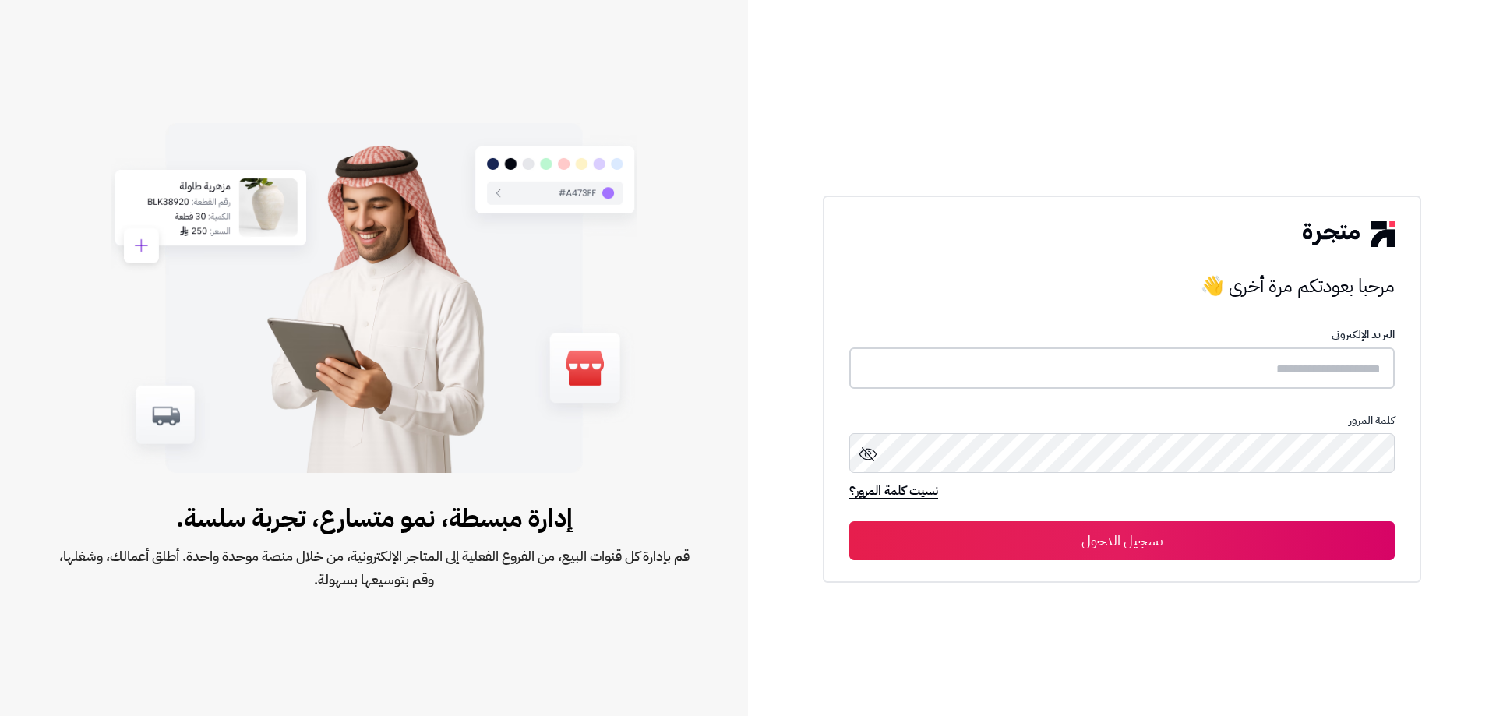
type input "**********"
click at [1136, 531] on button "تسجيل الدخول" at bounding box center [1123, 540] width 546 height 39
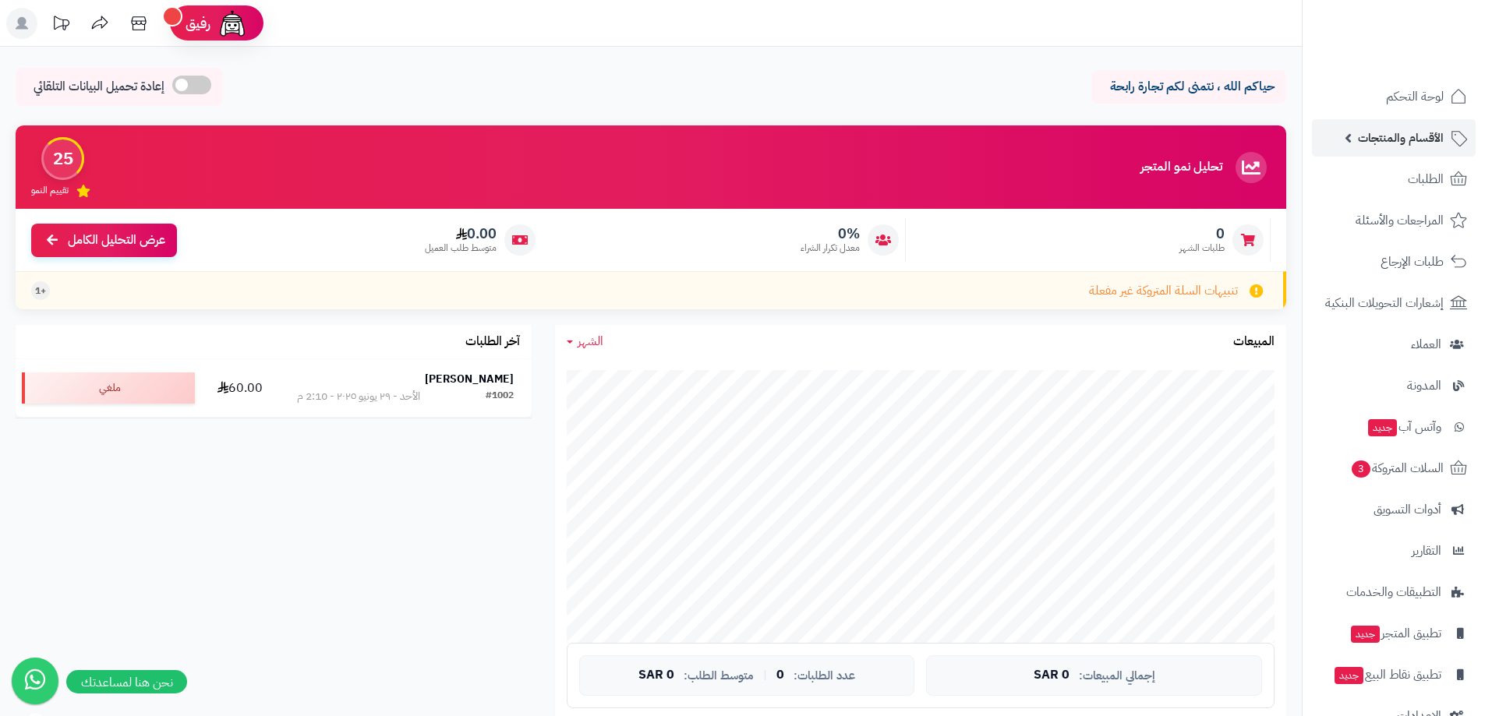
click at [1405, 140] on span "الأقسام والمنتجات" at bounding box center [1401, 138] width 86 height 22
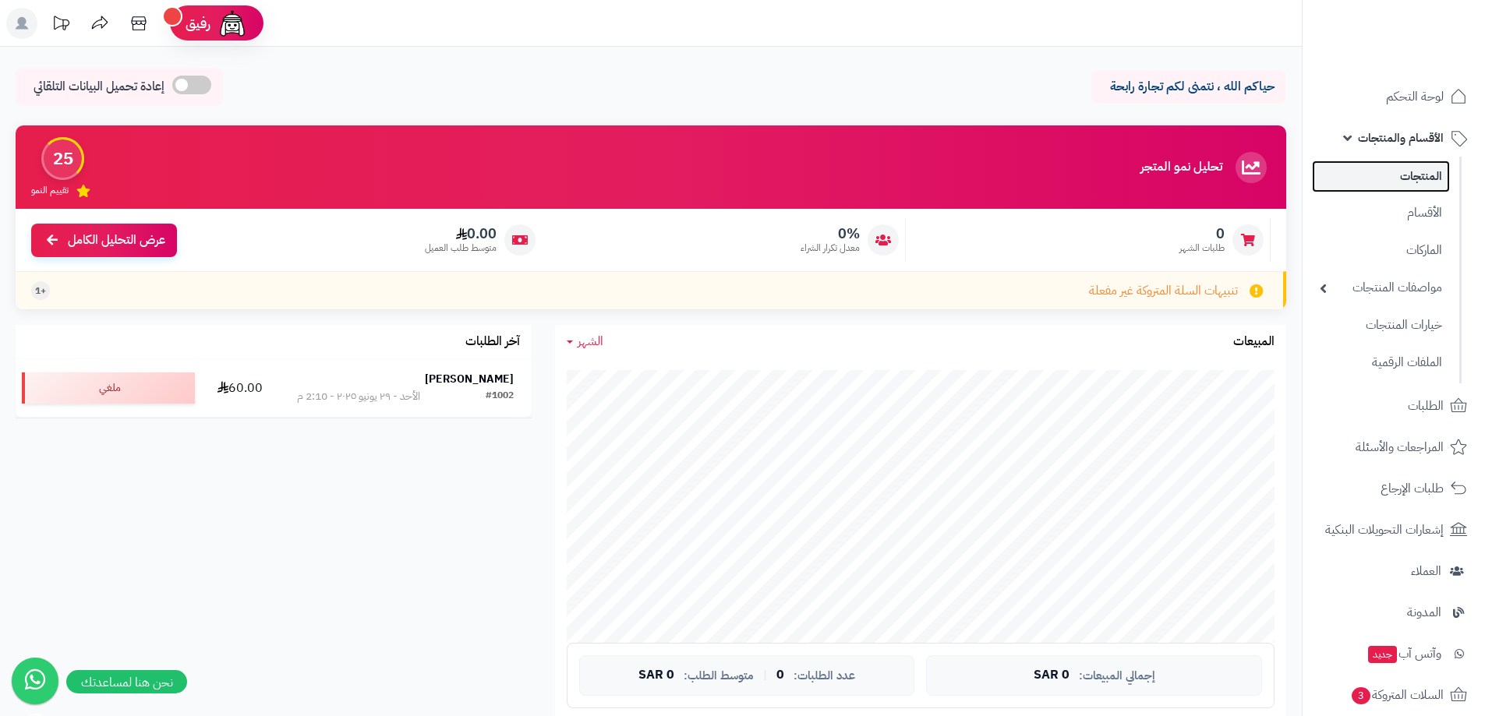
click at [1428, 177] on link "المنتجات" at bounding box center [1381, 177] width 138 height 32
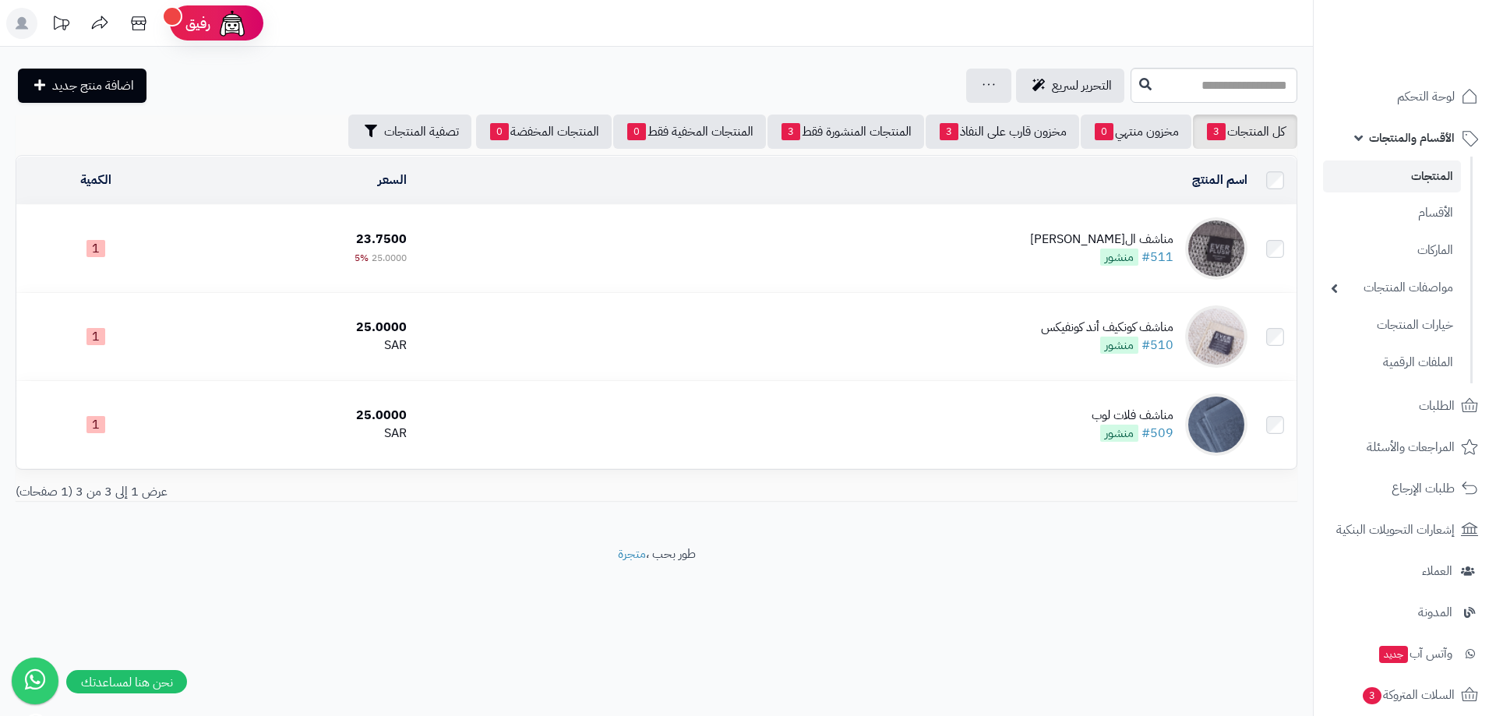
click at [1026, 245] on td "مناشف الجاكار الماسي #511 منشور" at bounding box center [833, 248] width 841 height 87
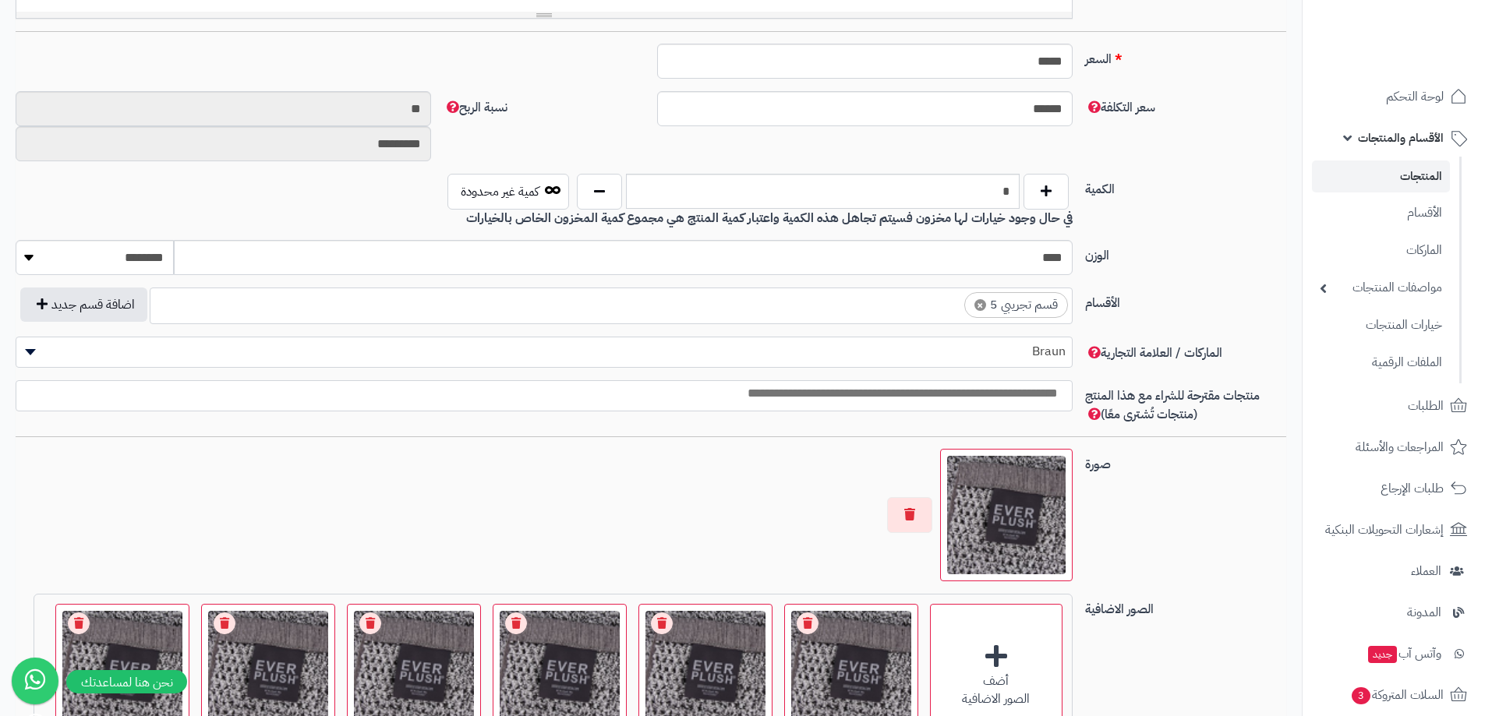
scroll to position [779, 0]
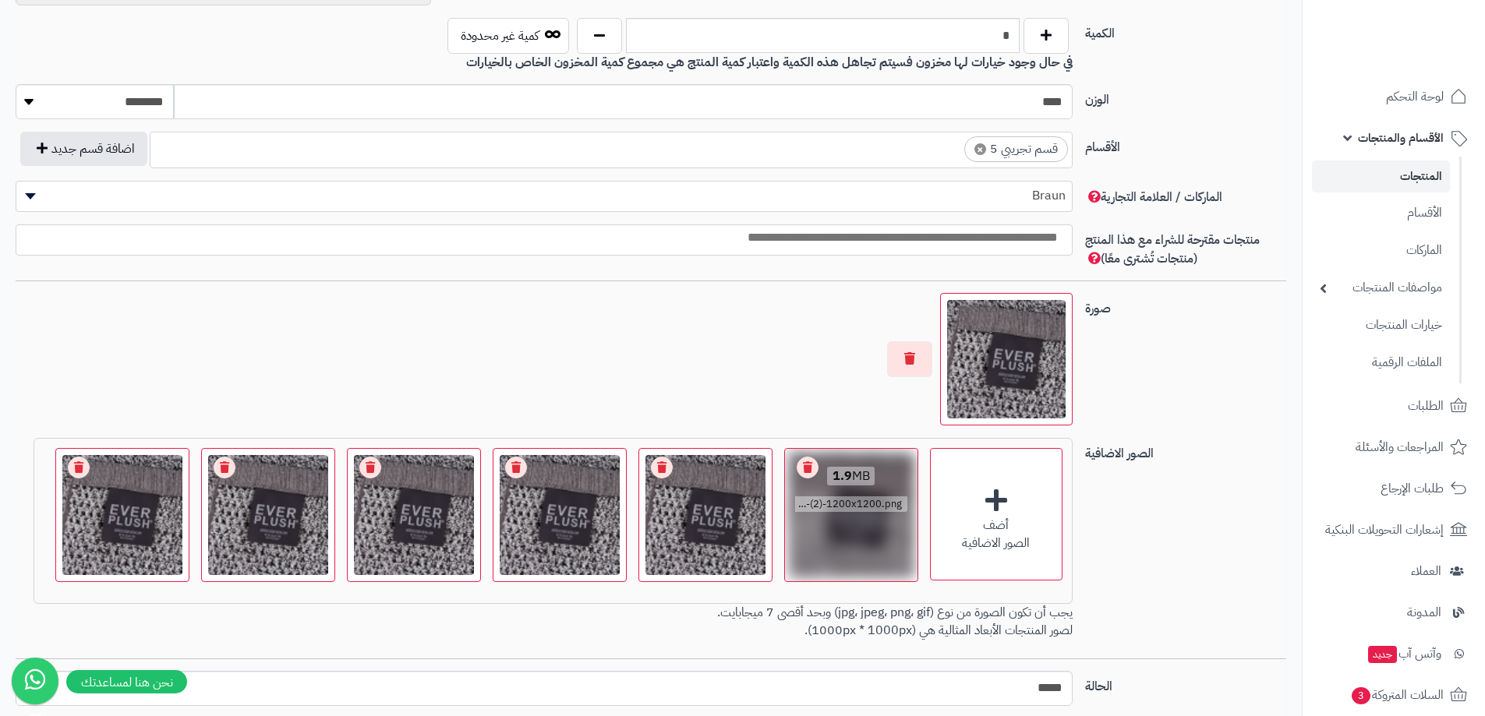
click at [807, 466] on link "Remove file" at bounding box center [808, 468] width 22 height 22
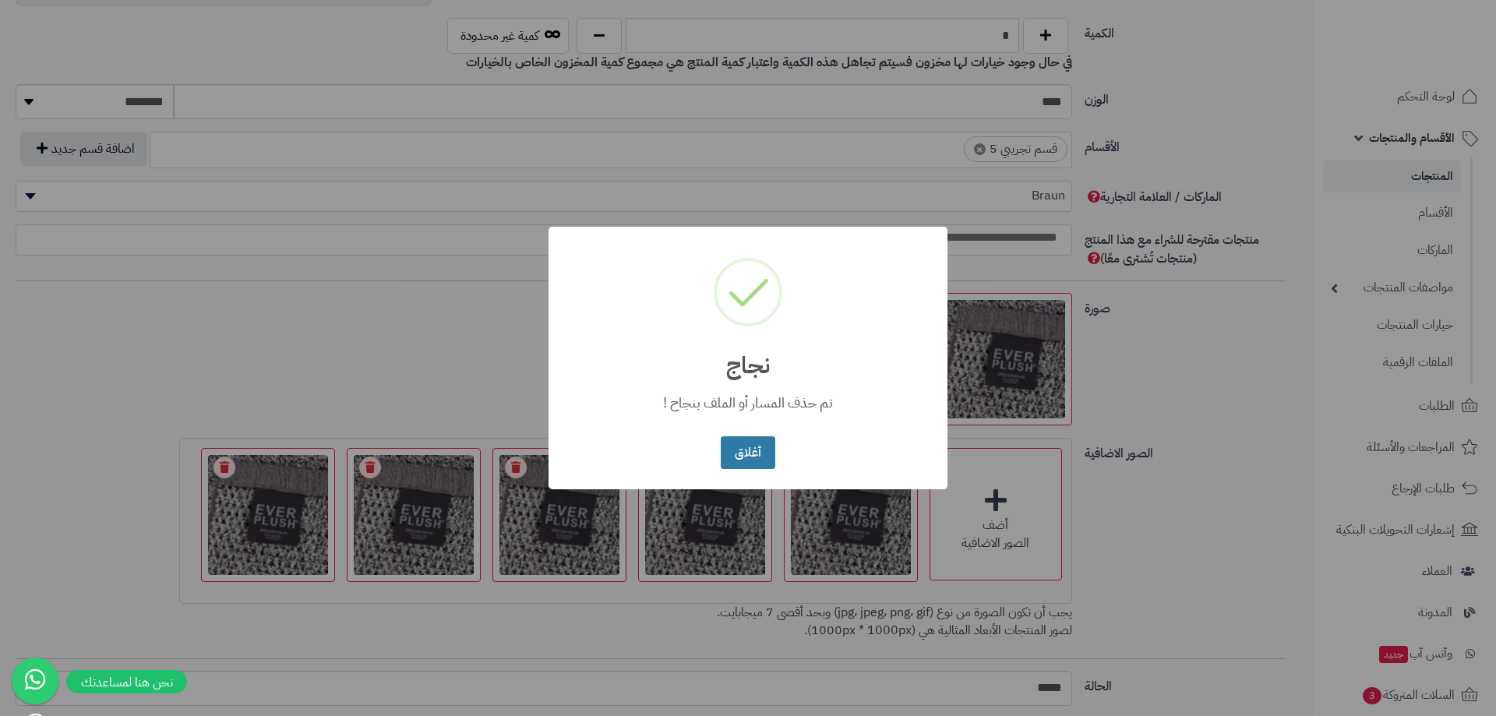
click at [760, 447] on button "أغلاق" at bounding box center [748, 453] width 54 height 34
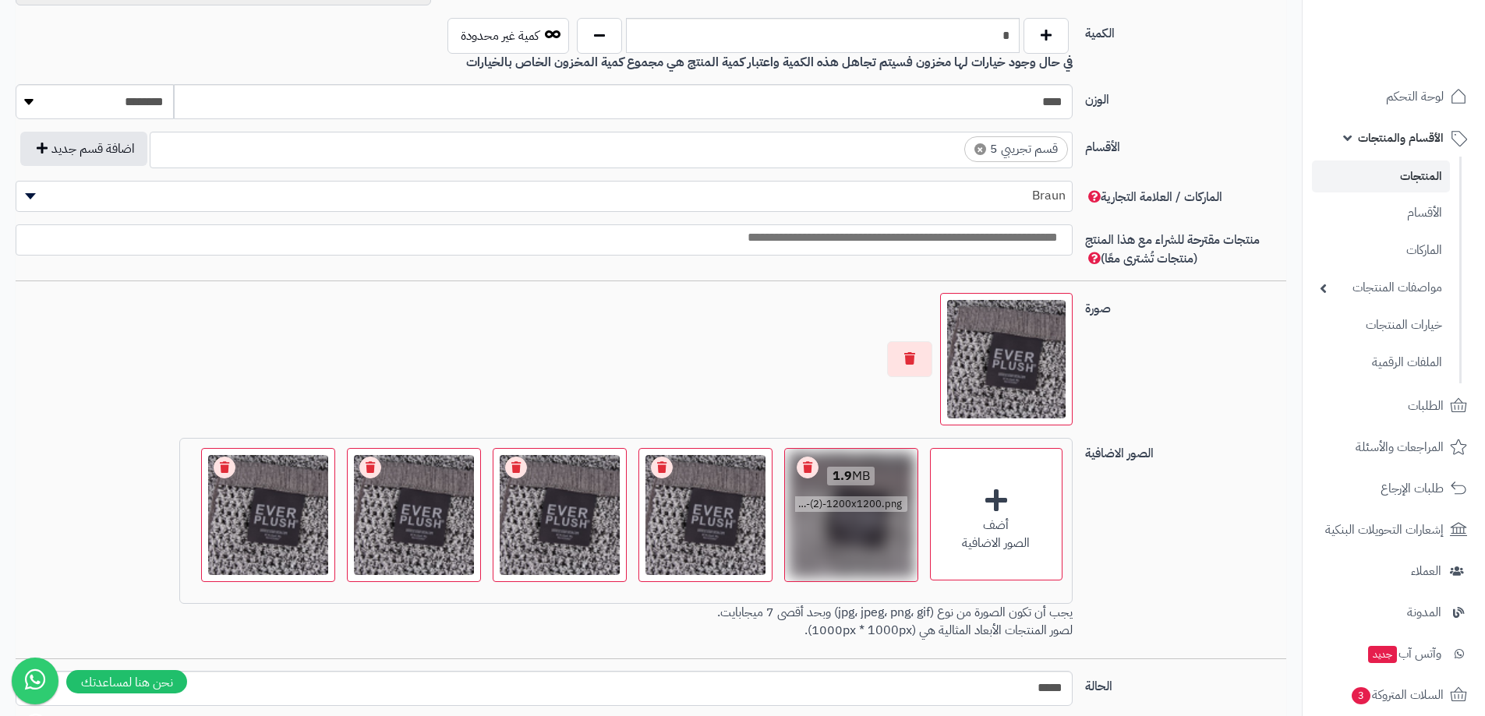
click at [810, 461] on link "Remove file" at bounding box center [808, 468] width 22 height 22
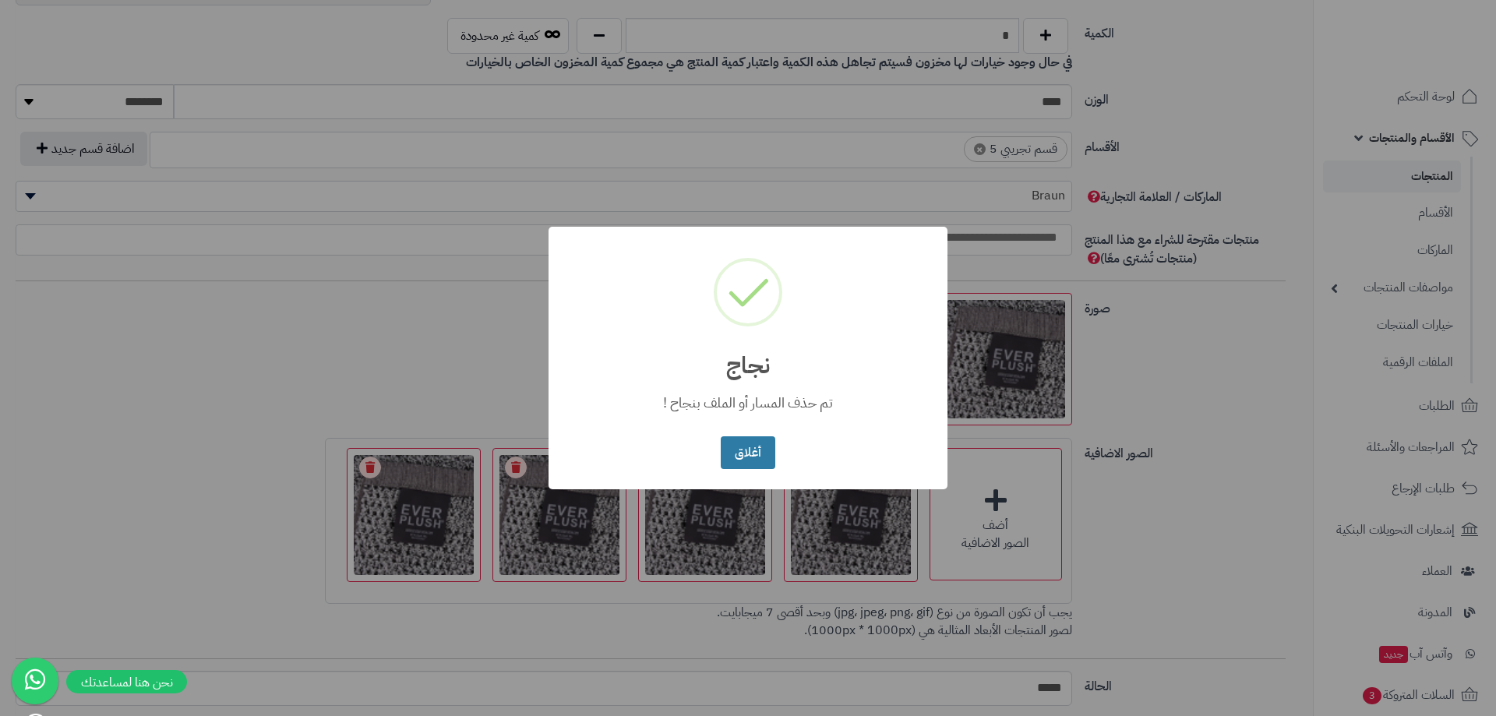
click at [745, 457] on button "أغلاق" at bounding box center [748, 453] width 54 height 34
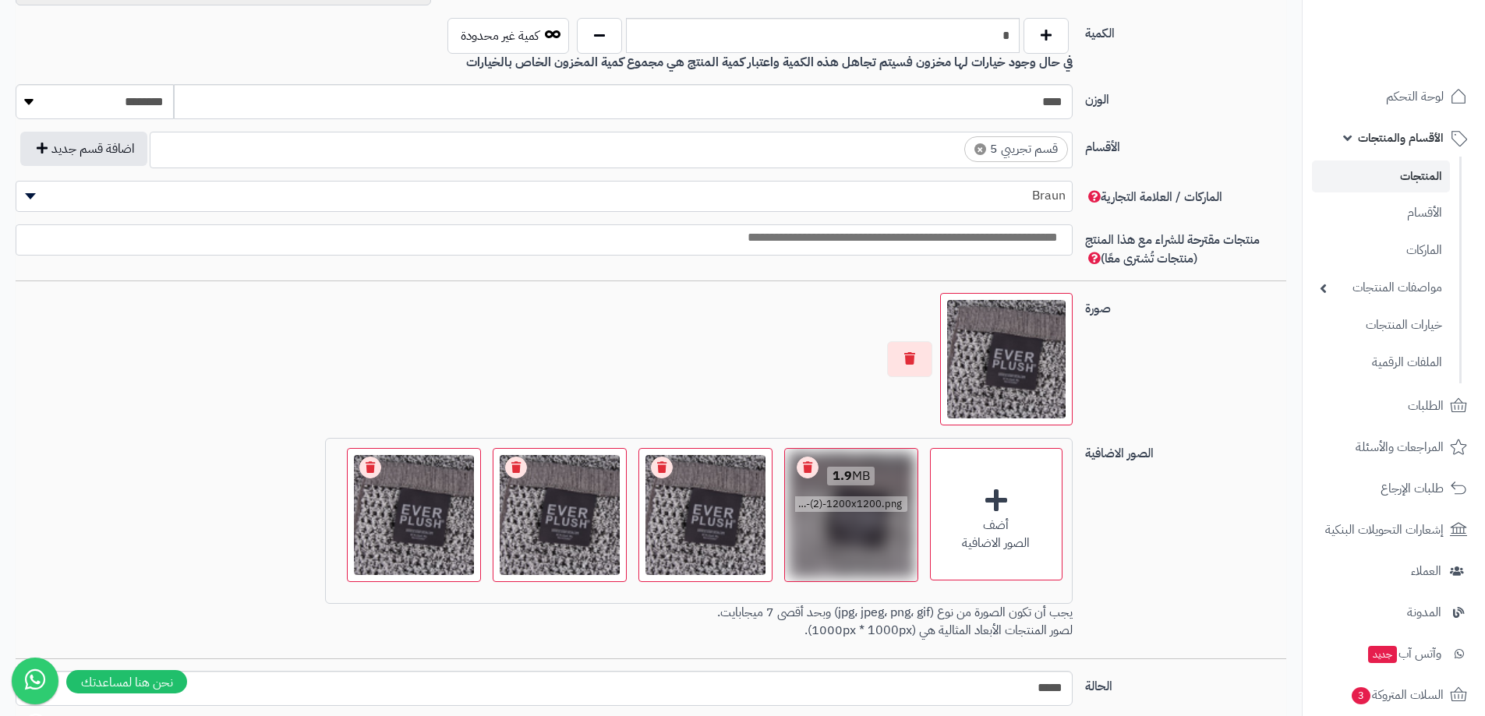
click at [810, 468] on link "Remove file" at bounding box center [808, 468] width 22 height 22
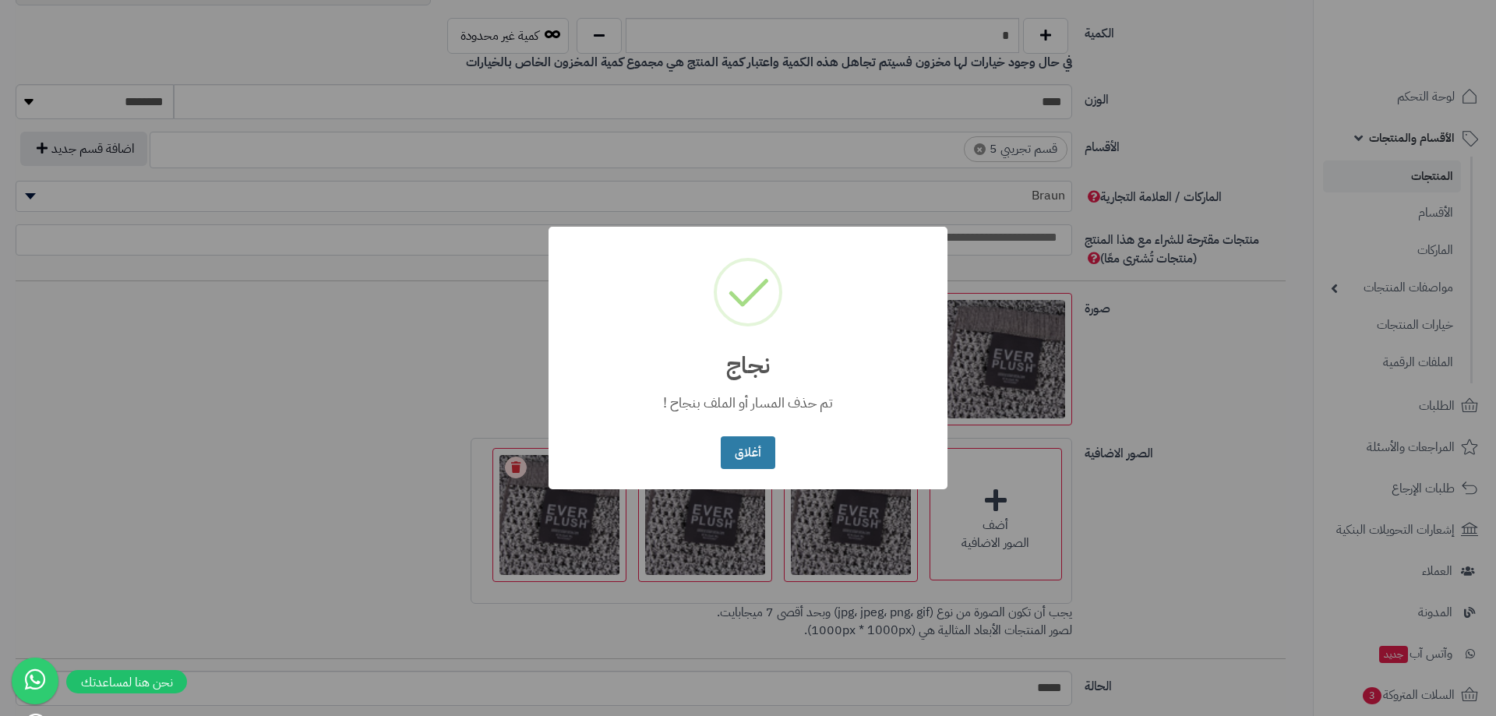
click at [766, 460] on button "أغلاق" at bounding box center [748, 453] width 54 height 34
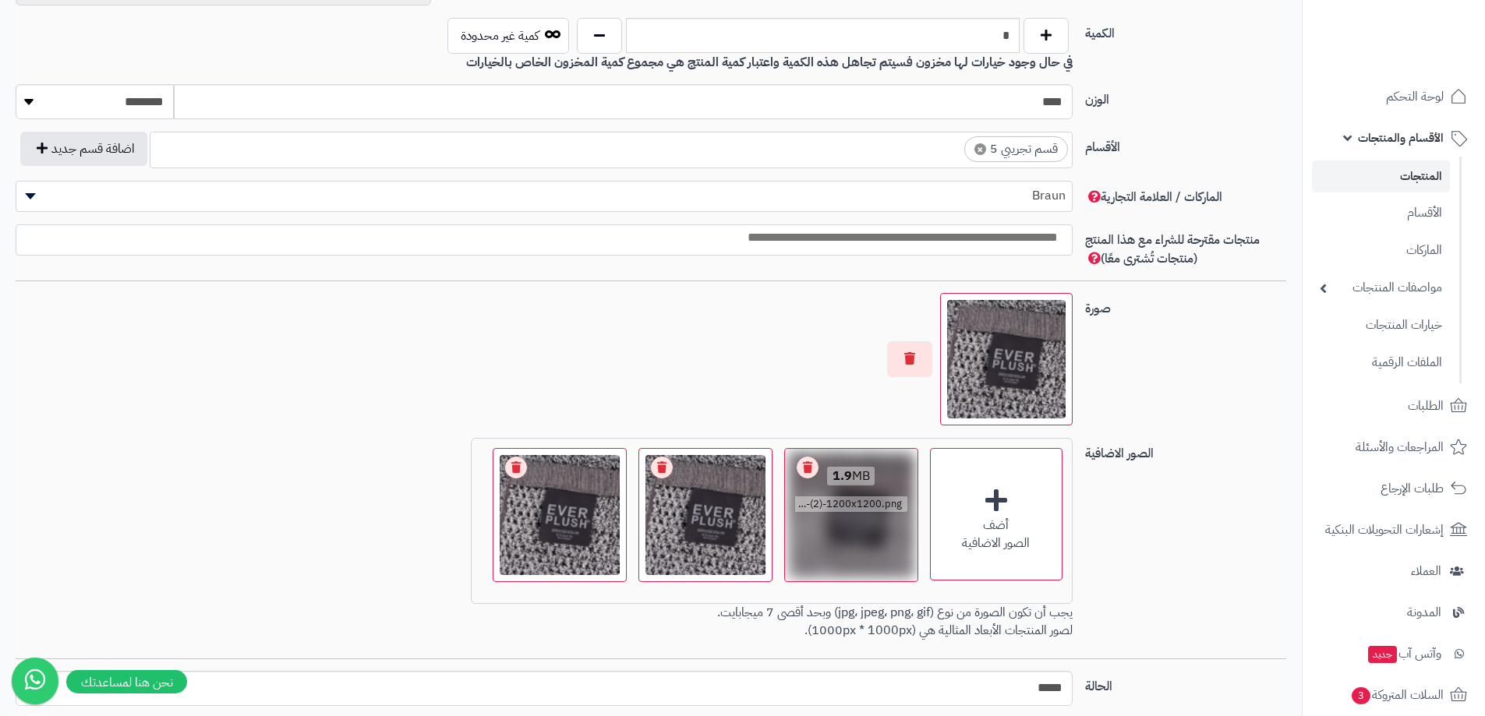
click at [805, 472] on link "Remove file" at bounding box center [808, 468] width 22 height 22
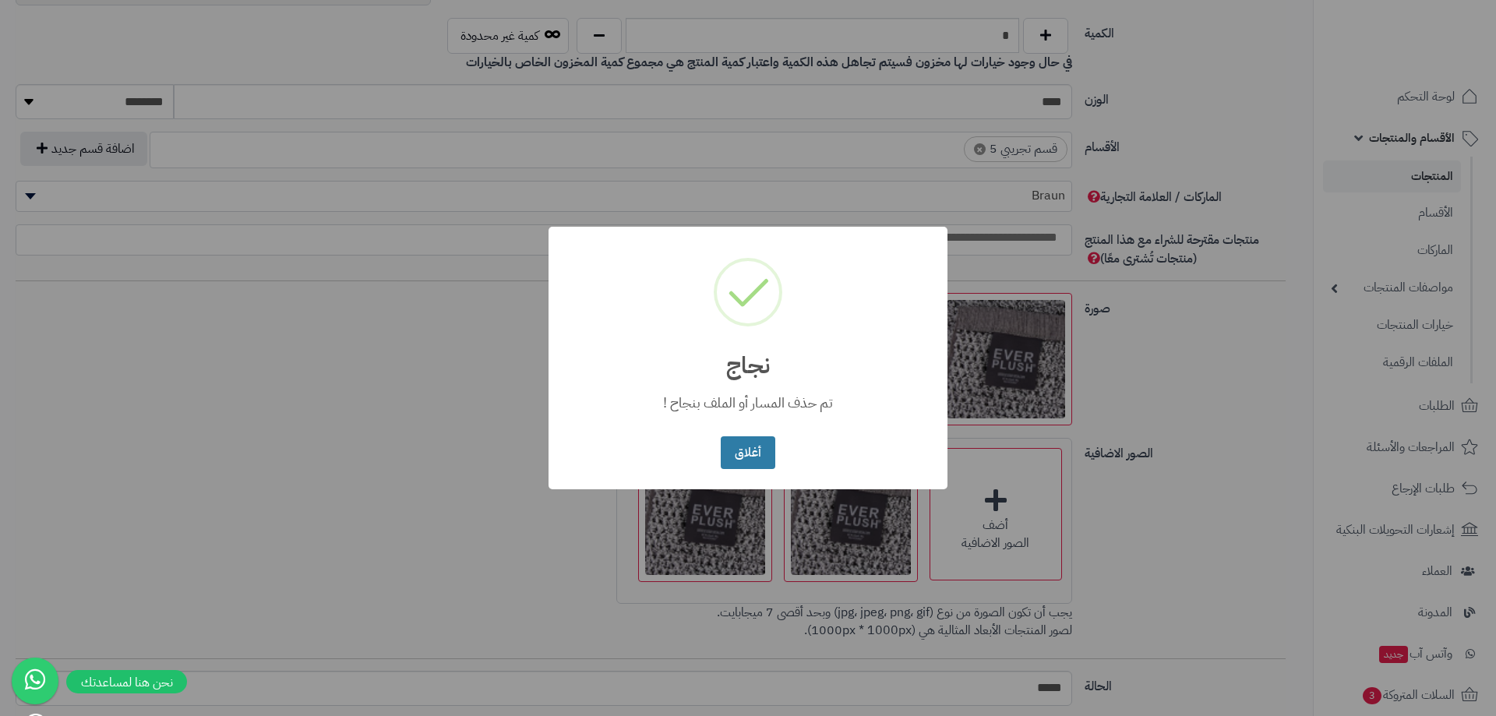
click at [761, 453] on button "أغلاق" at bounding box center [748, 453] width 54 height 34
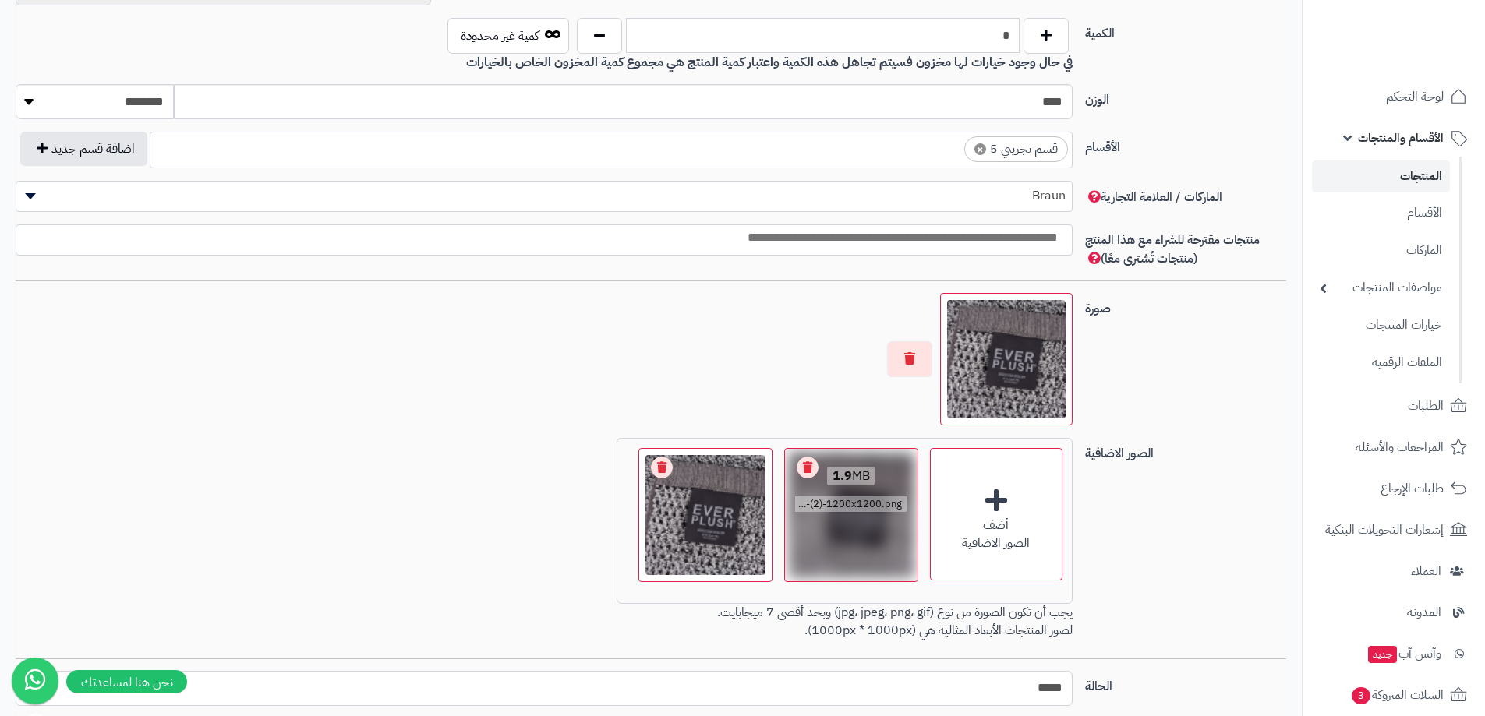
click at [806, 465] on link "Remove file" at bounding box center [808, 468] width 22 height 22
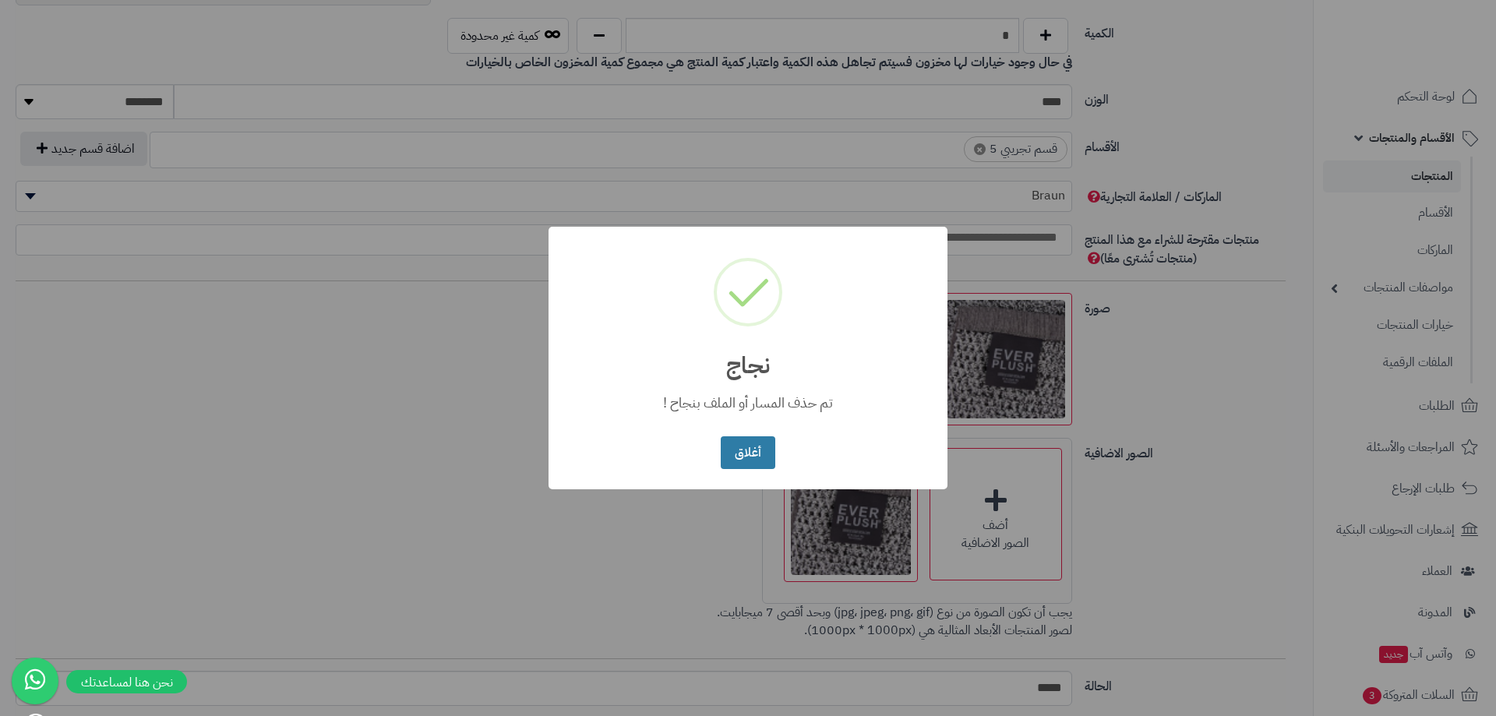
click at [764, 462] on button "أغلاق" at bounding box center [748, 453] width 54 height 34
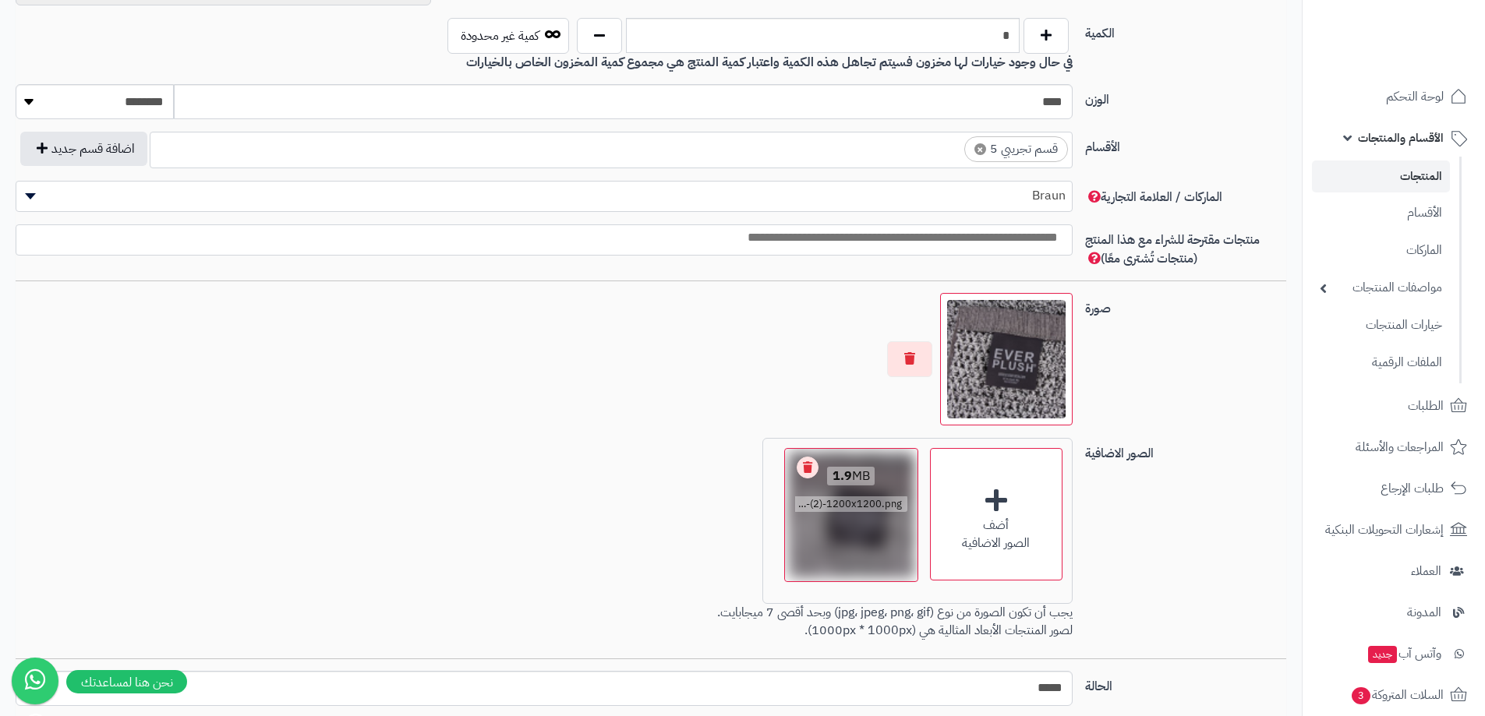
click at [807, 470] on link "Remove file" at bounding box center [808, 468] width 22 height 22
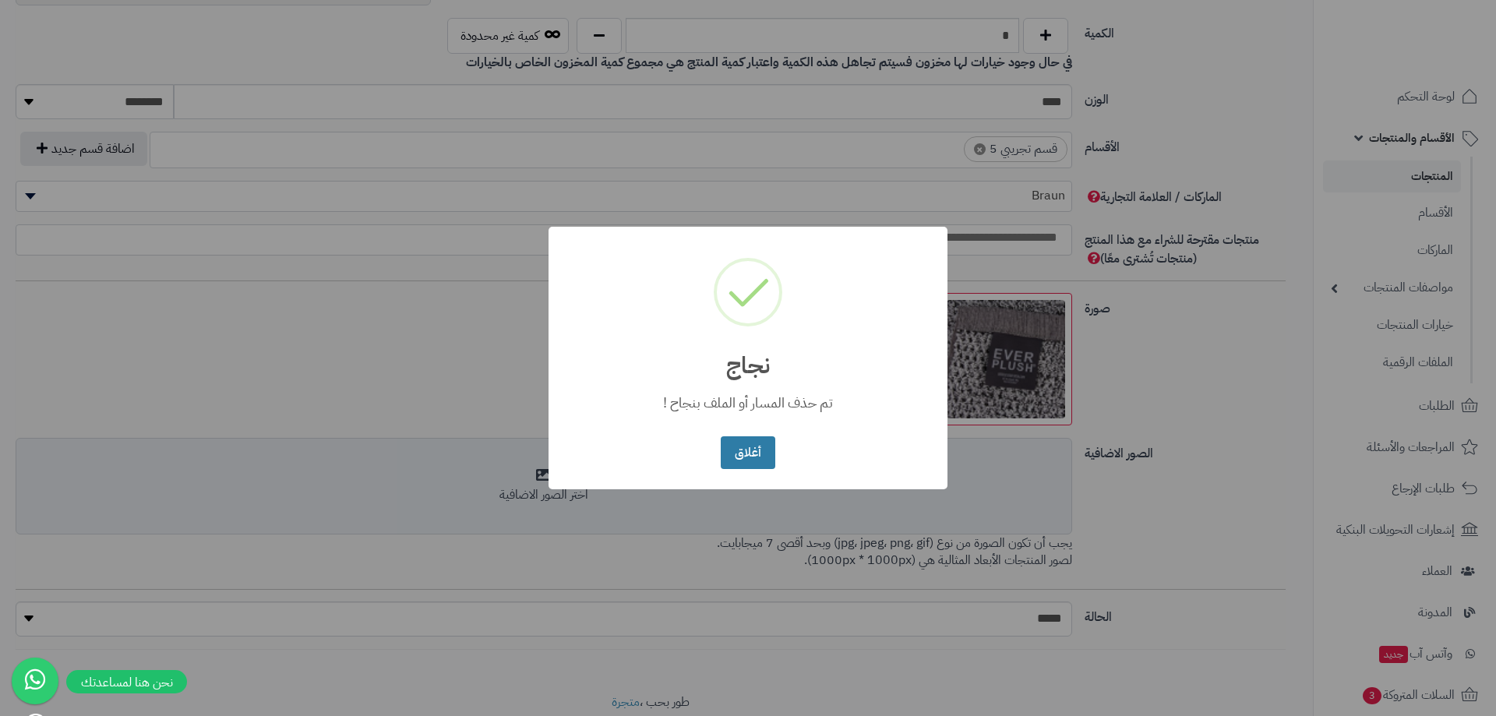
click at [761, 457] on button "أغلاق" at bounding box center [748, 453] width 54 height 34
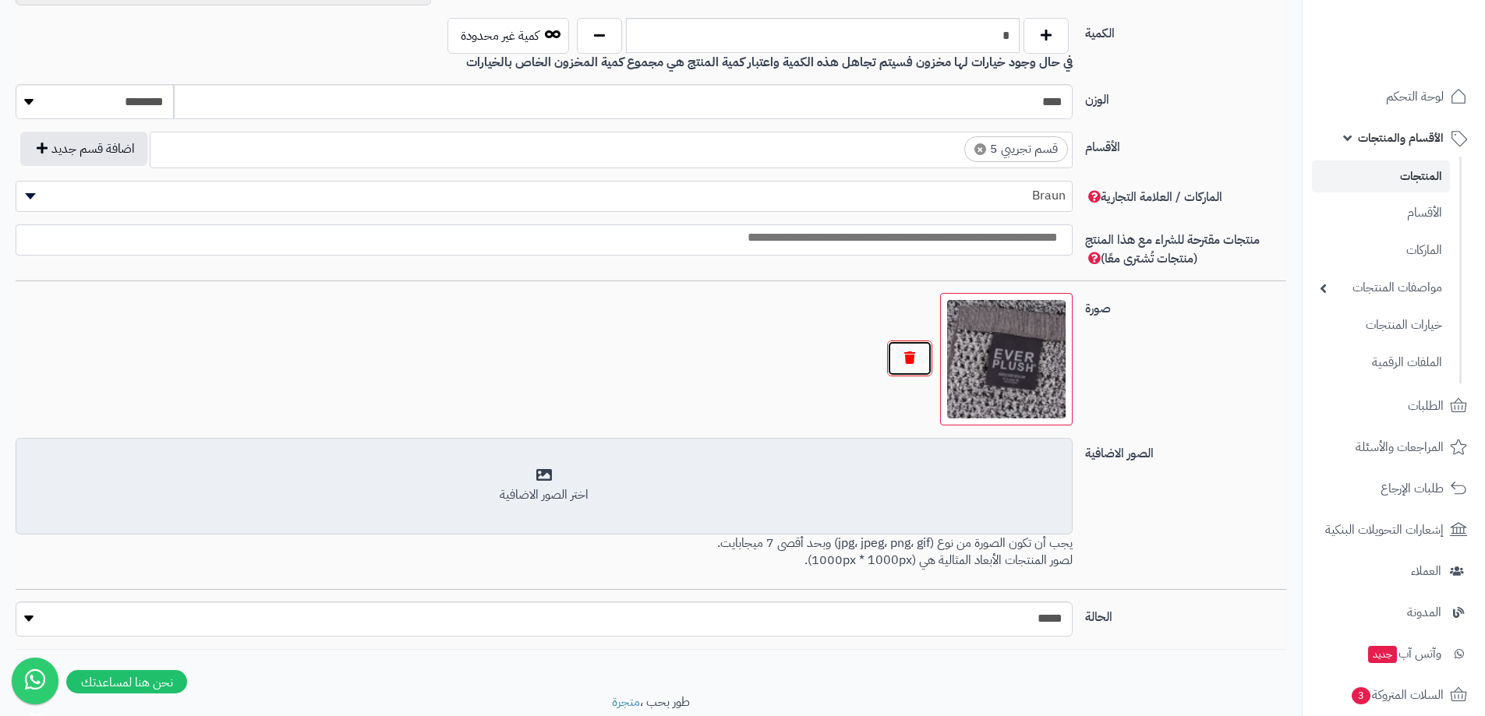
click at [907, 366] on button "button" at bounding box center [909, 359] width 45 height 36
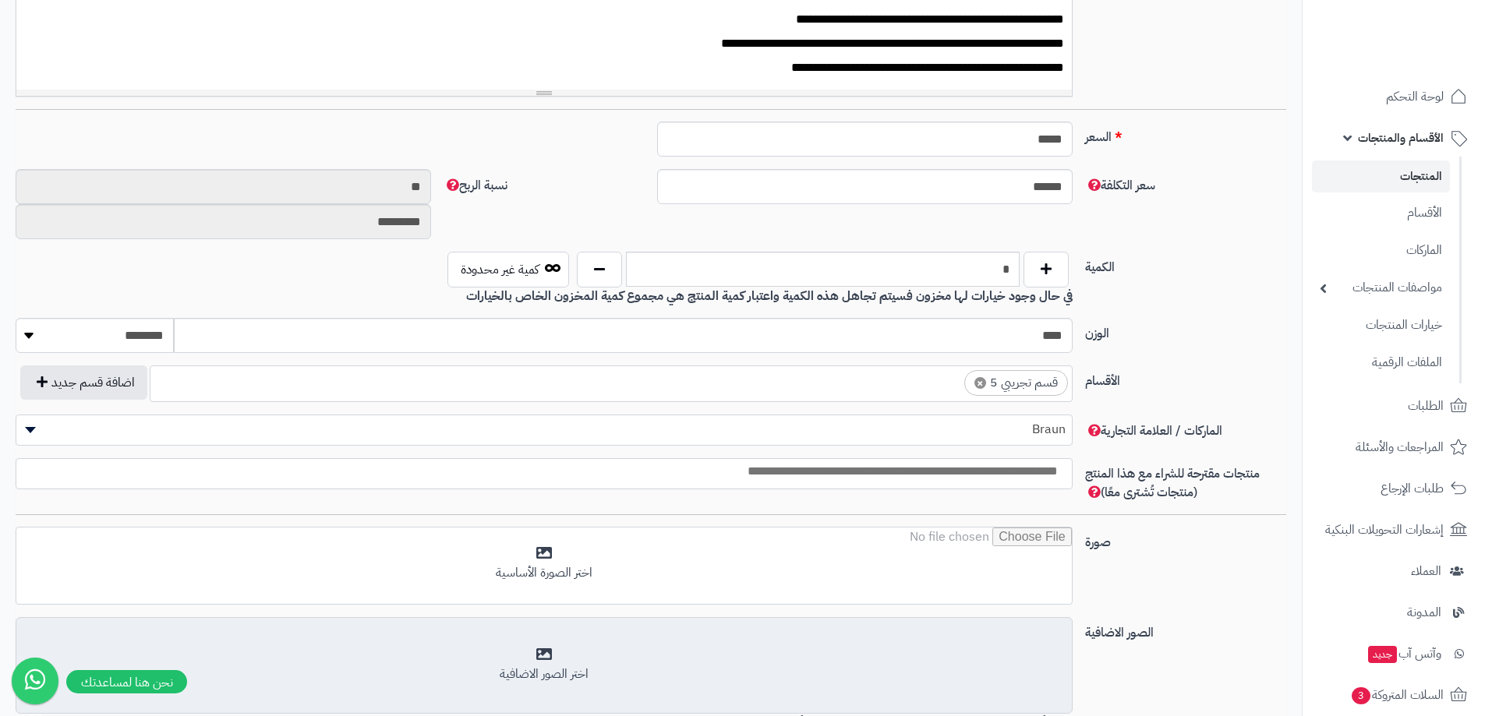
scroll to position [623, 0]
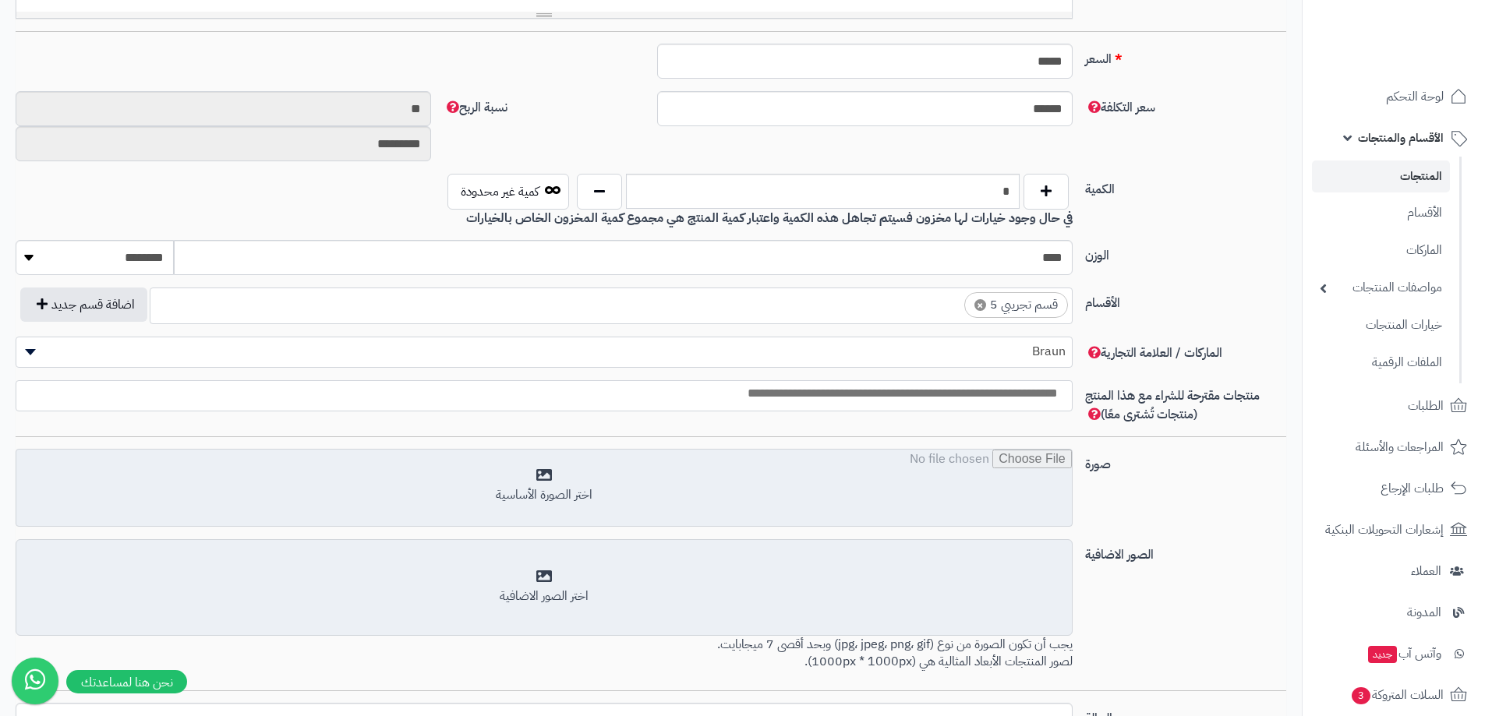
click at [549, 480] on input "file" at bounding box center [543, 489] width 1055 height 78
type input "**********"
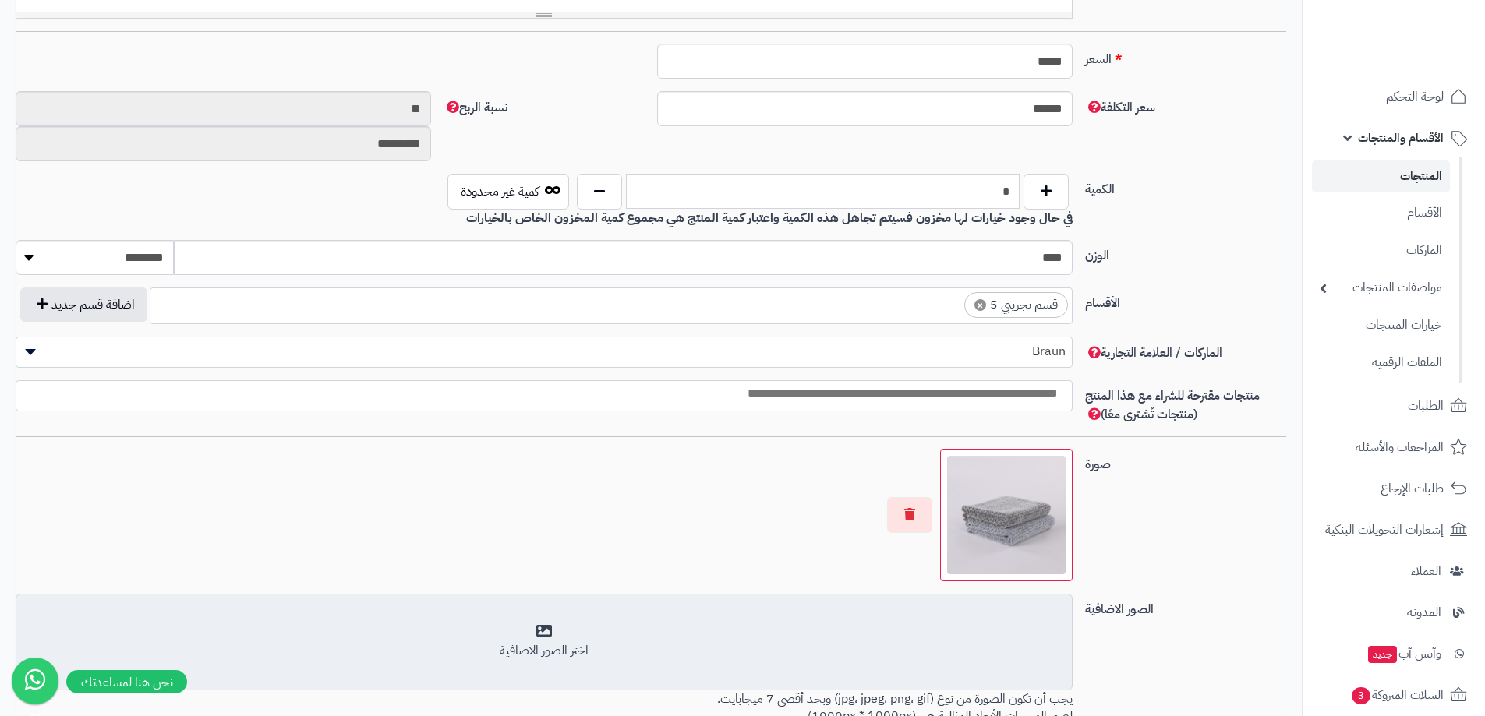
scroll to position [701, 0]
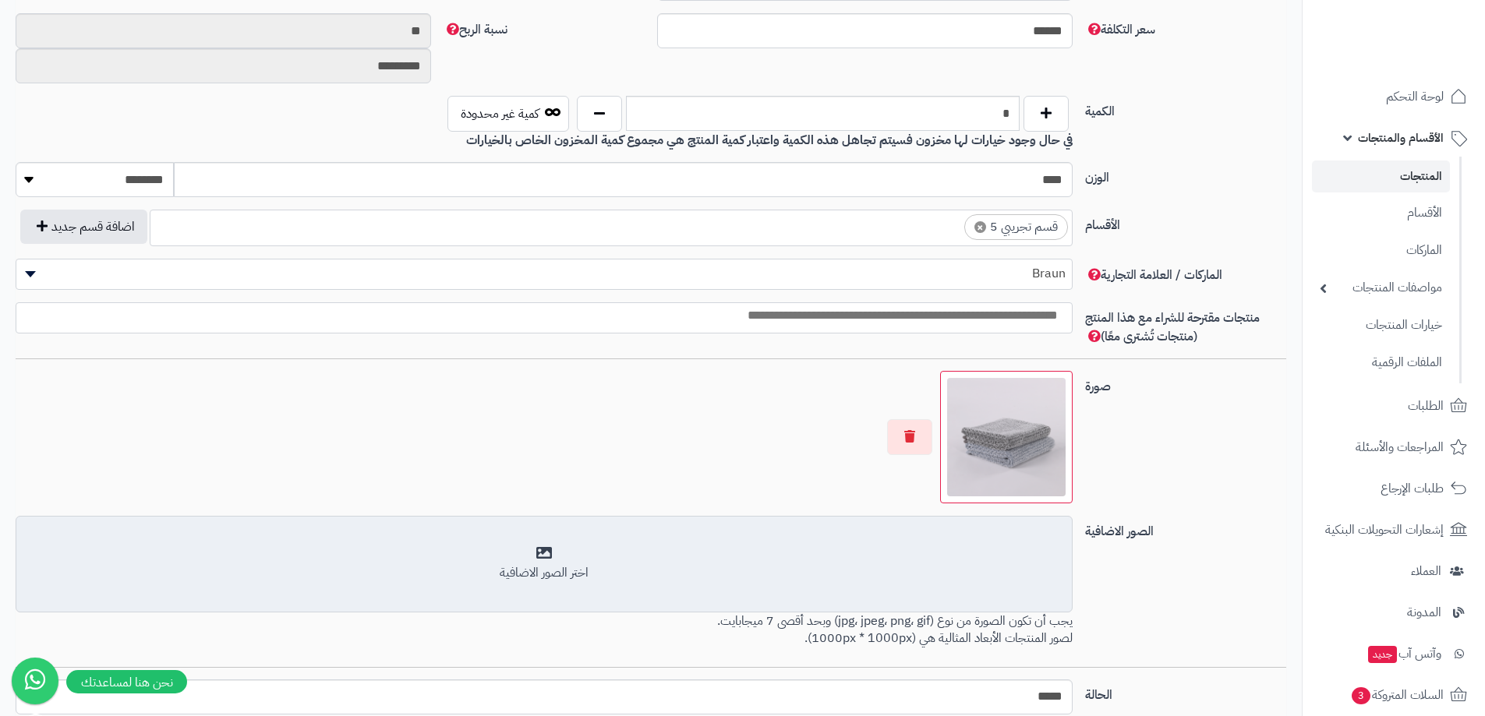
click at [556, 559] on div "اختر الصور الاضافية" at bounding box center [544, 564] width 1037 height 37
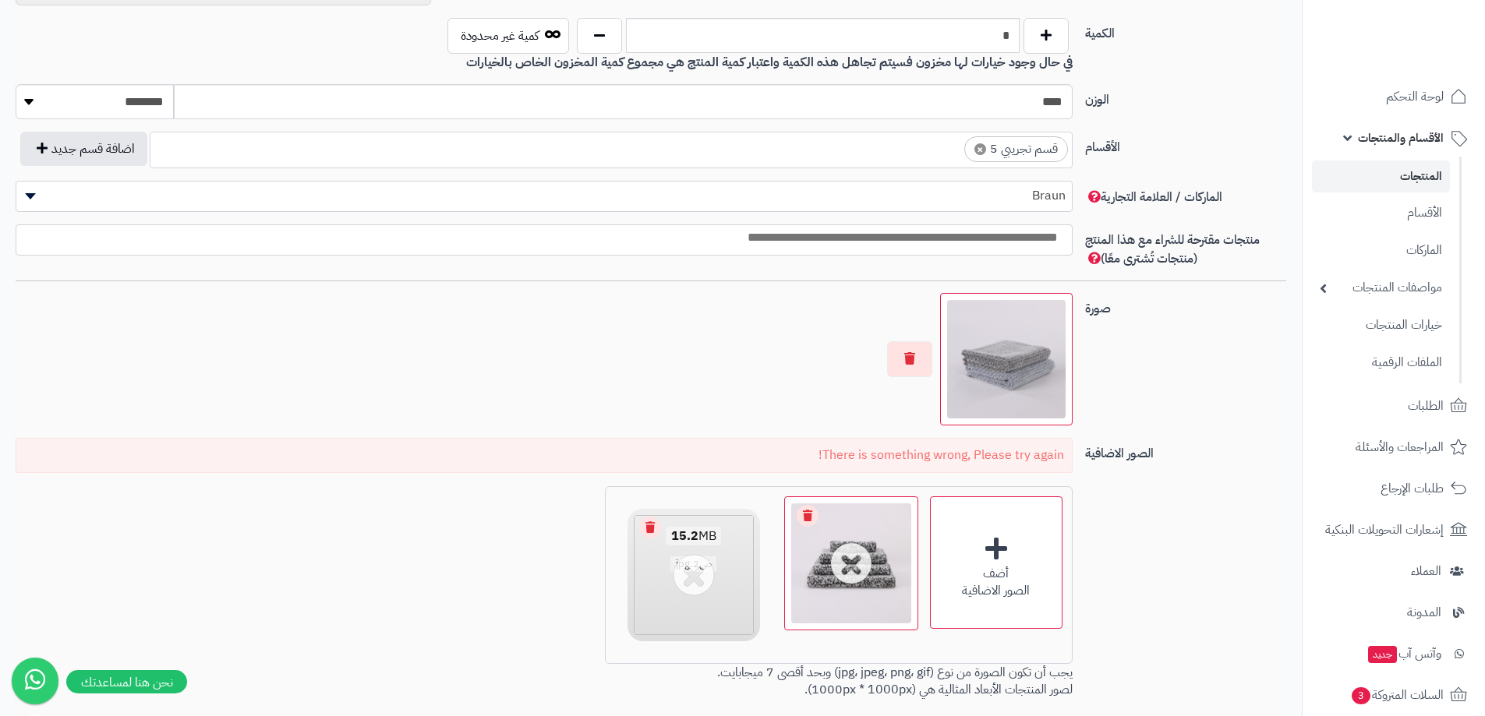
scroll to position [0, 12]
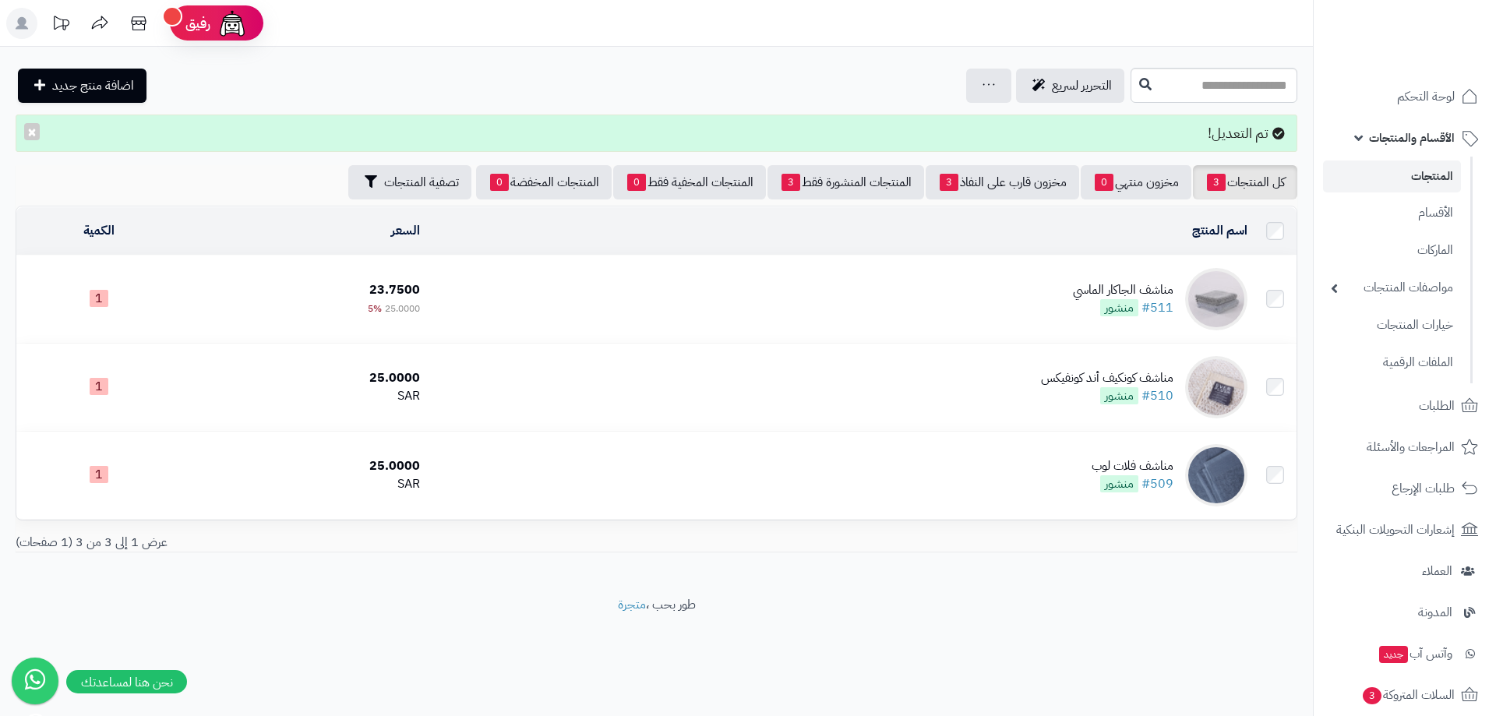
click at [988, 298] on td "مناشف ال[PERSON_NAME] #511 منشور" at bounding box center [840, 299] width 828 height 87
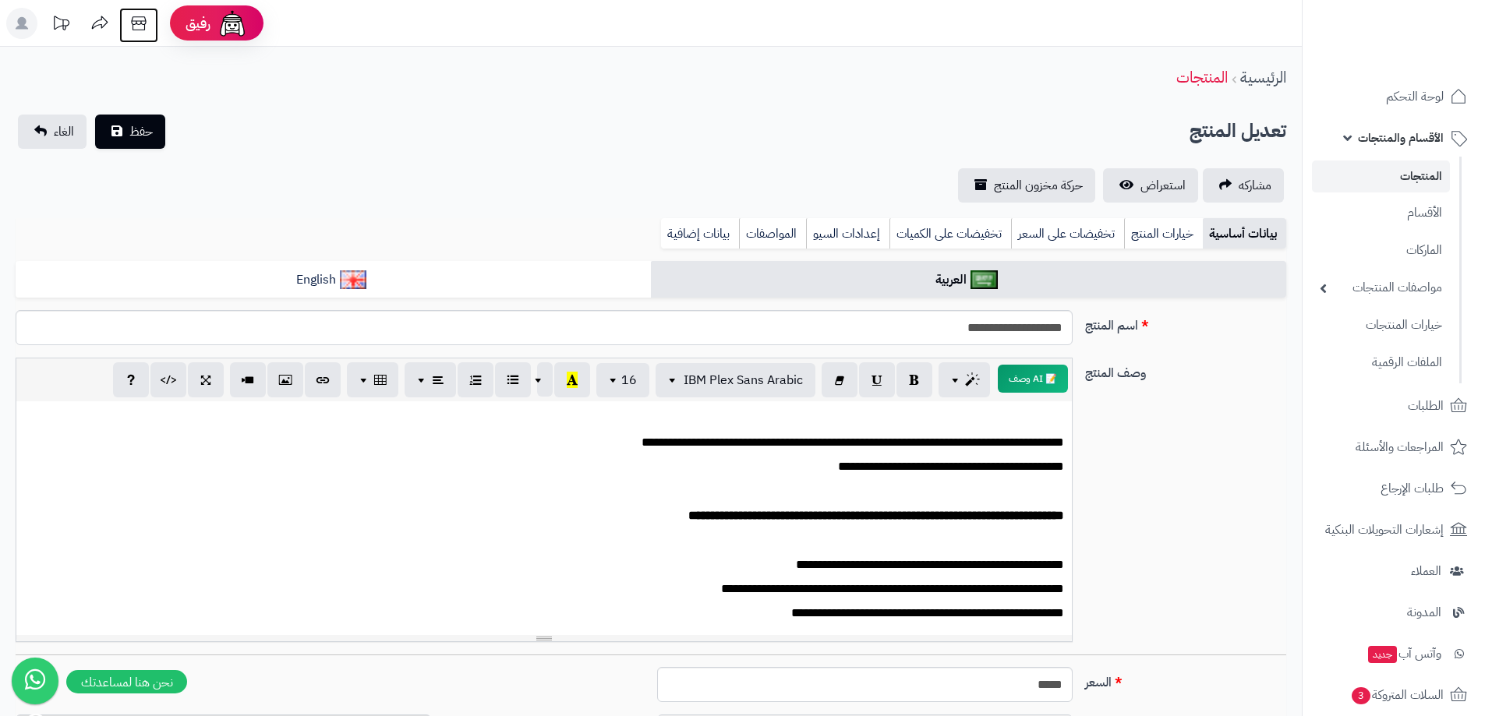
click at [139, 26] on icon at bounding box center [138, 23] width 31 height 31
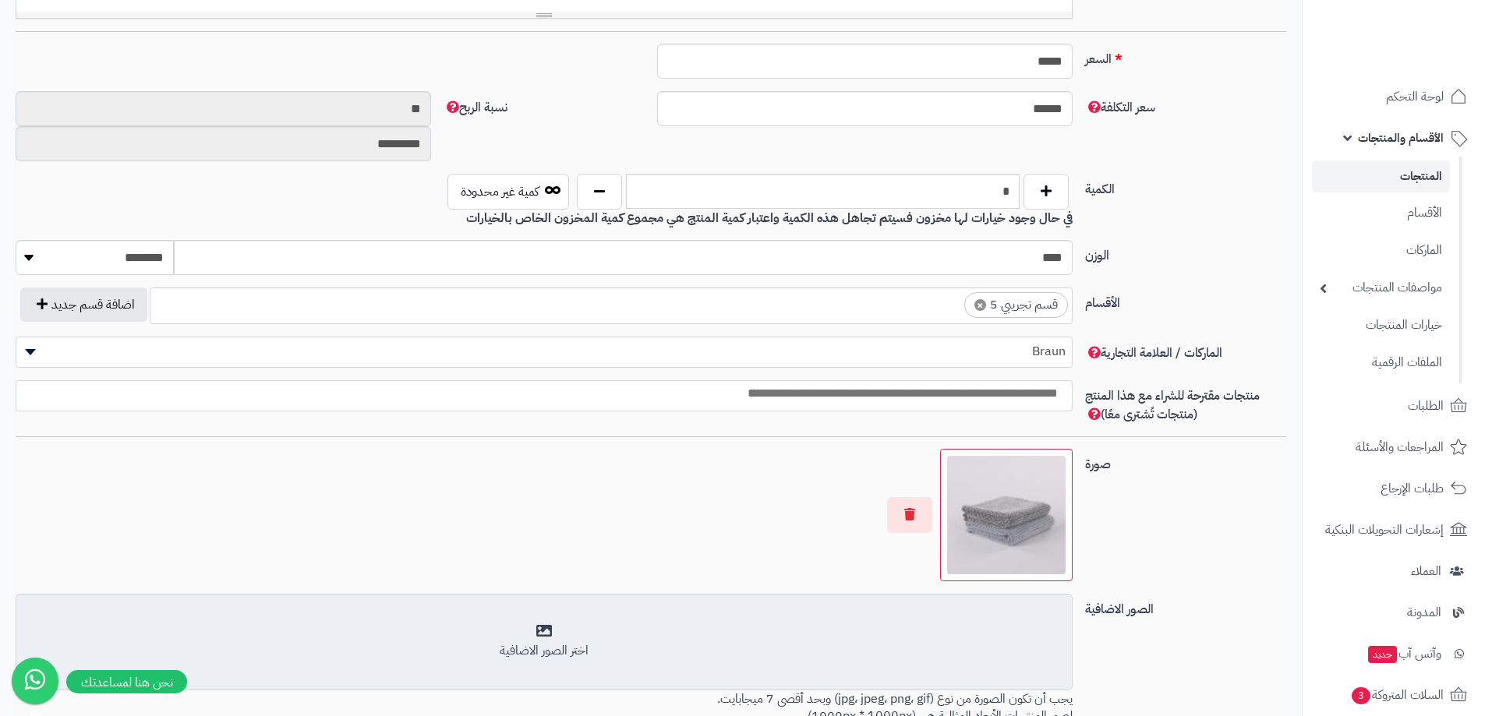
scroll to position [779, 0]
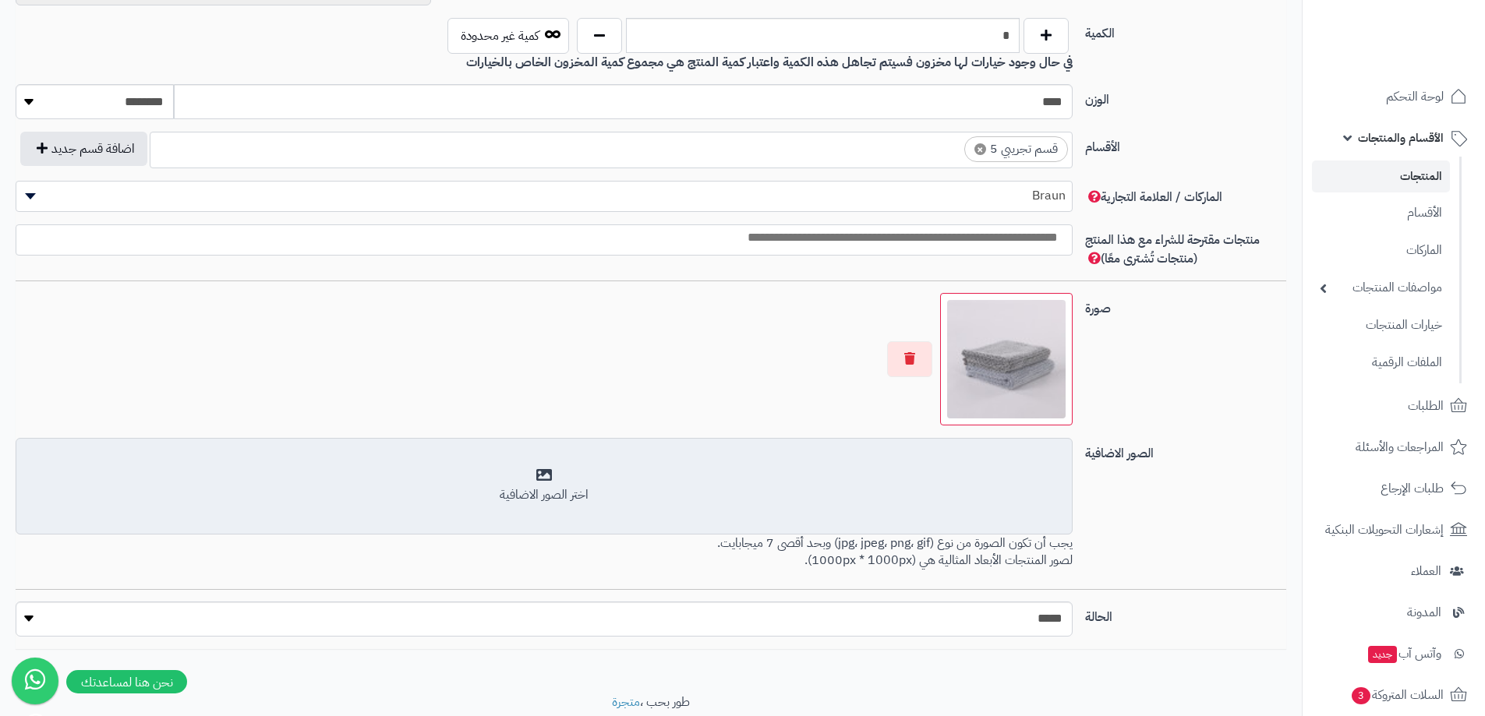
click at [546, 479] on div "اختر الصور الاضافية" at bounding box center [544, 486] width 1037 height 37
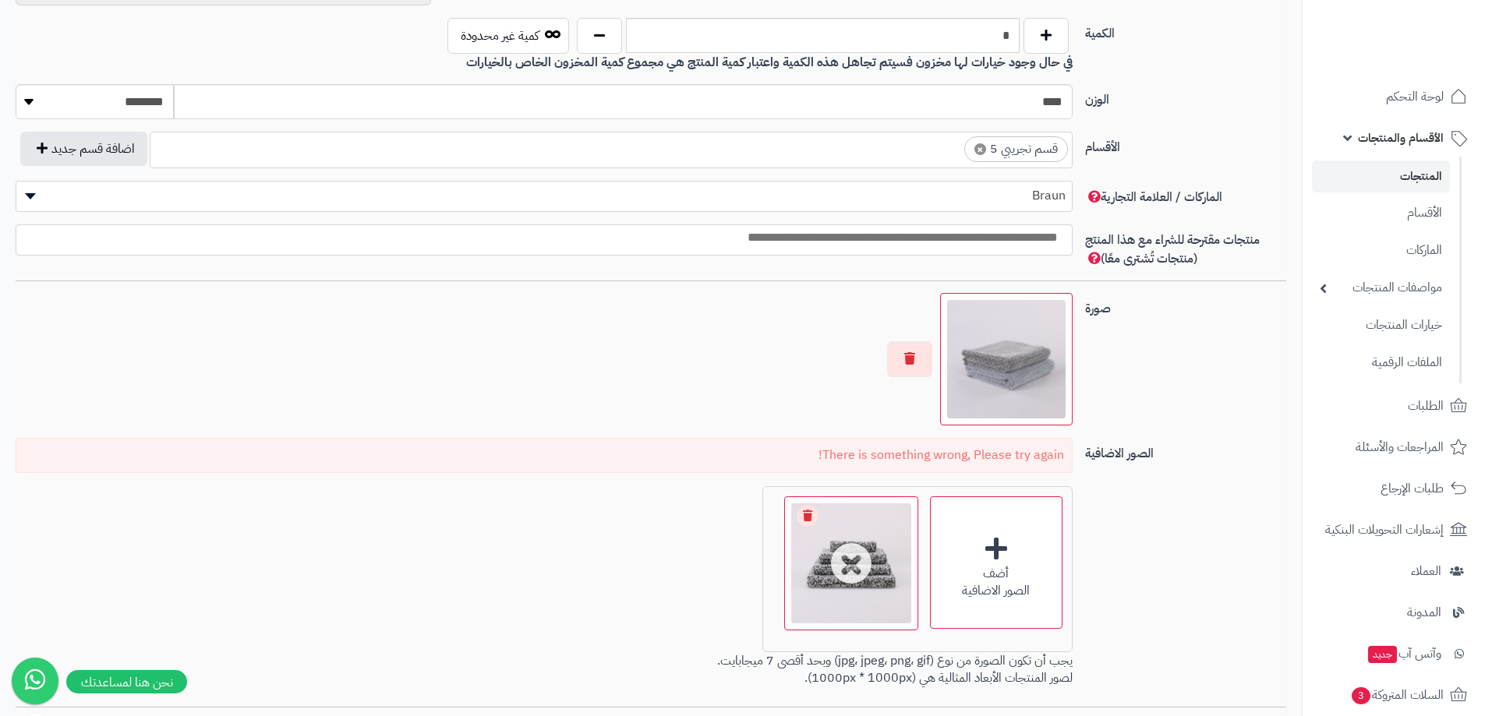
scroll to position [857, 0]
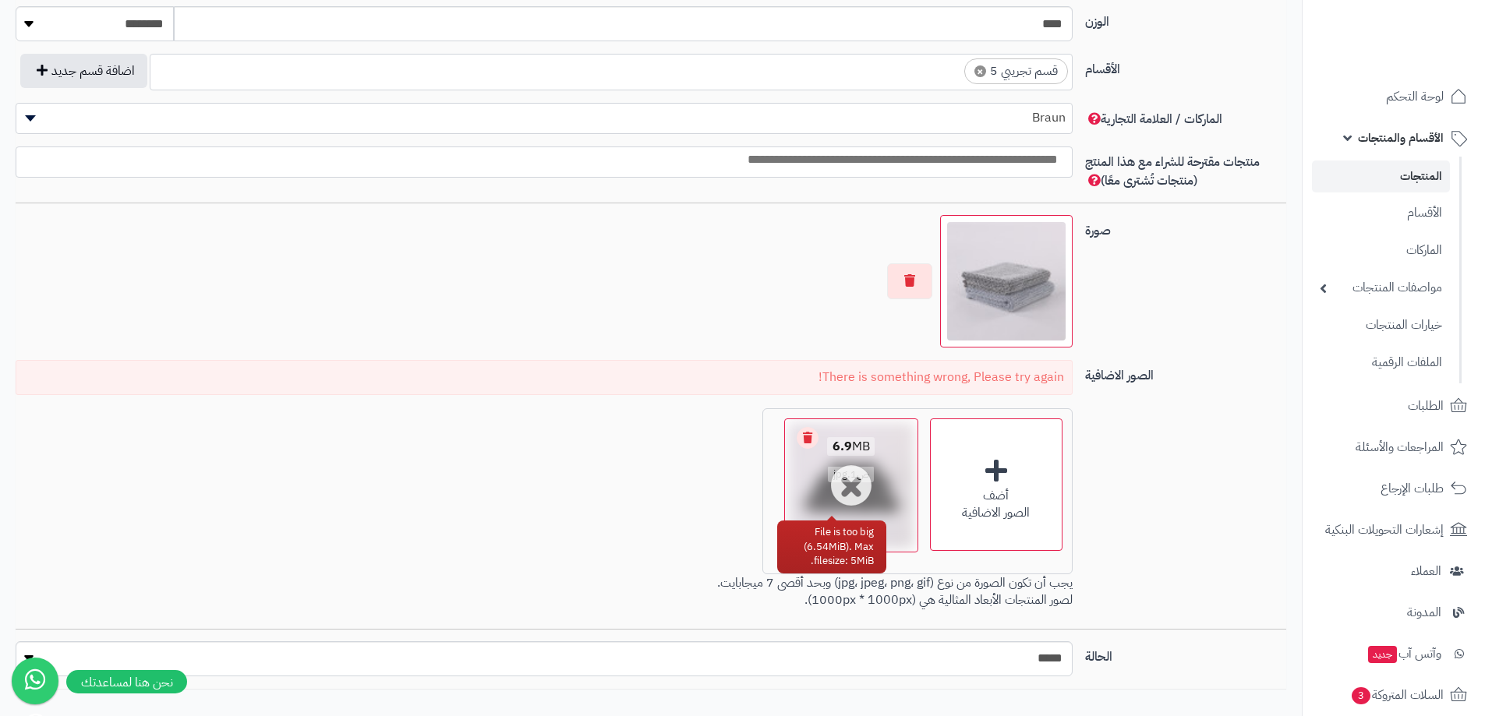
click at [849, 492] on div "6.9 MB ص1.jpg" at bounding box center [851, 460] width 132 height 83
click at [807, 437] on link "Remove file" at bounding box center [808, 438] width 22 height 22
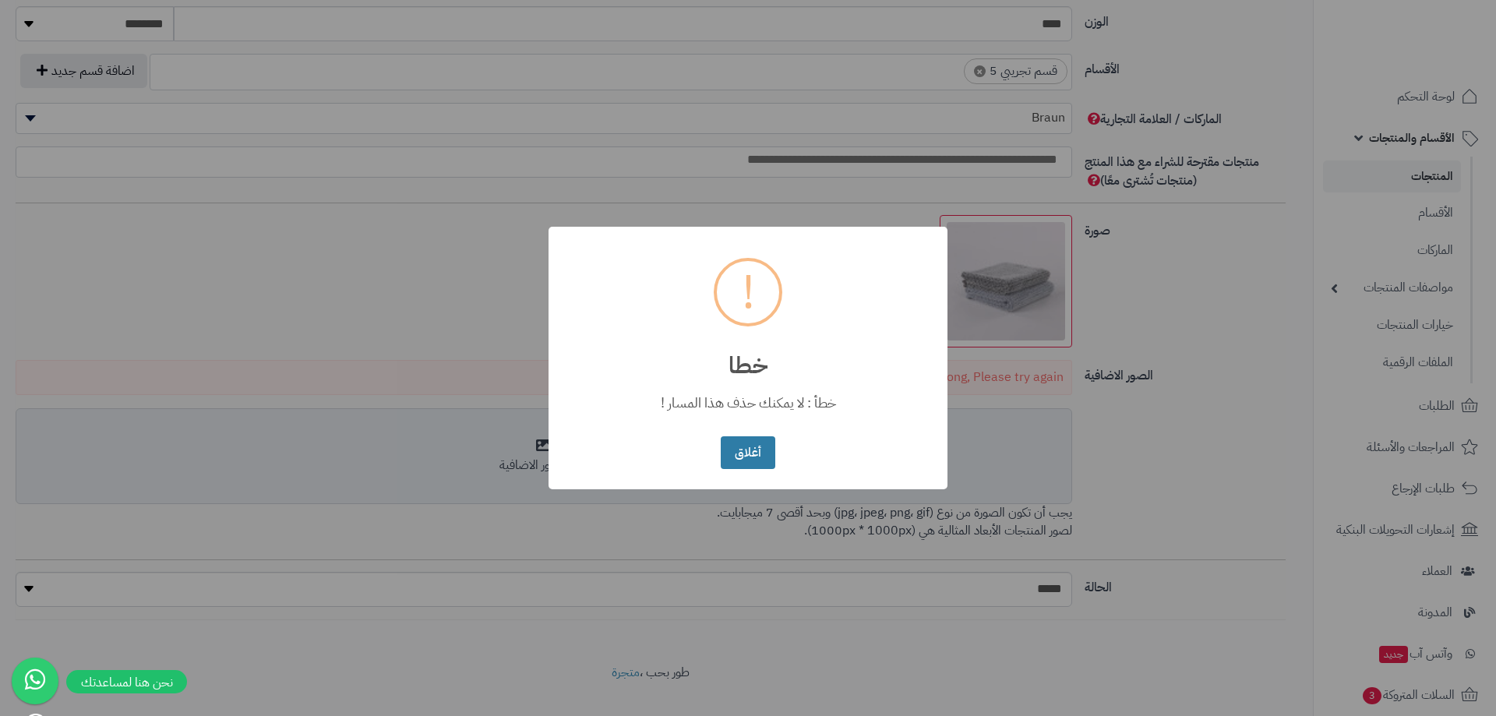
click at [762, 464] on button "أغلاق" at bounding box center [748, 453] width 54 height 34
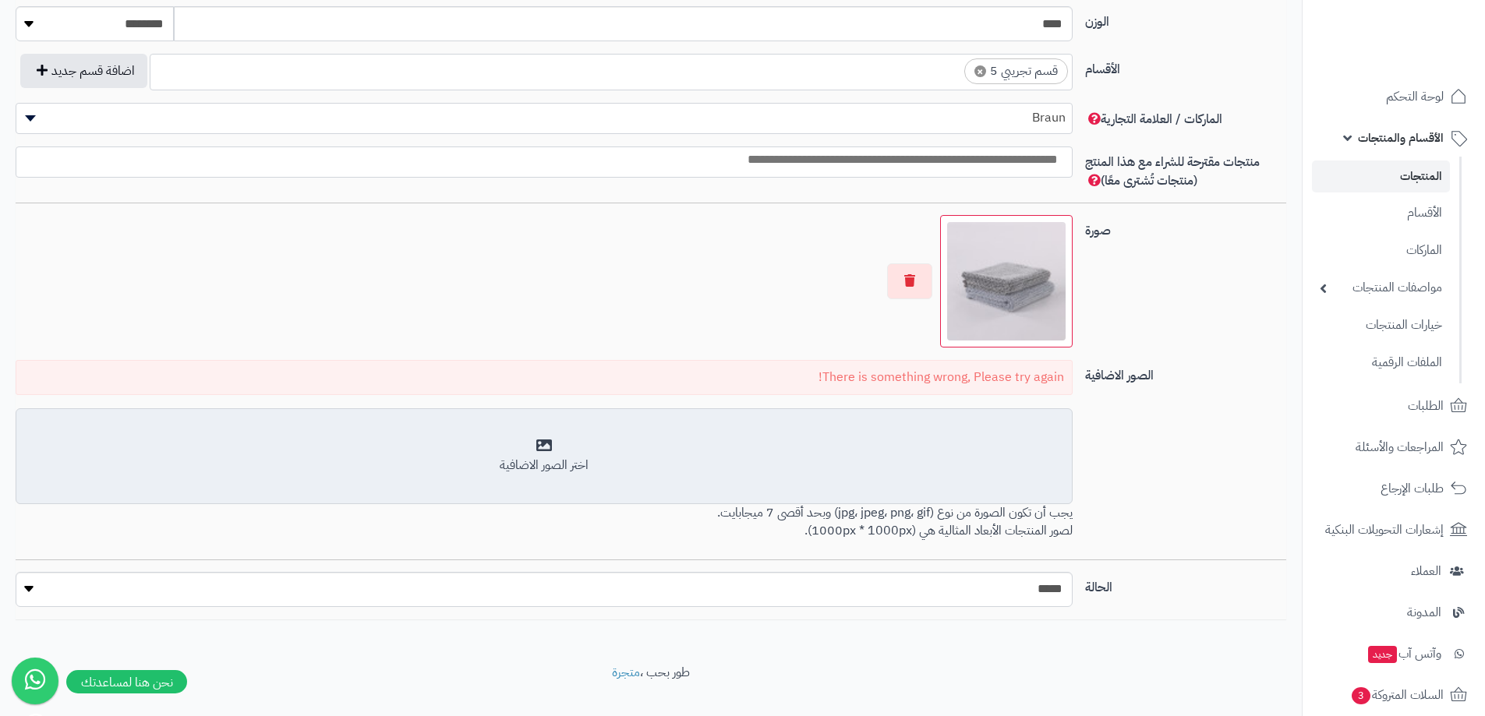
click at [542, 443] on div "اختر الصور الاضافية" at bounding box center [544, 456] width 1037 height 37
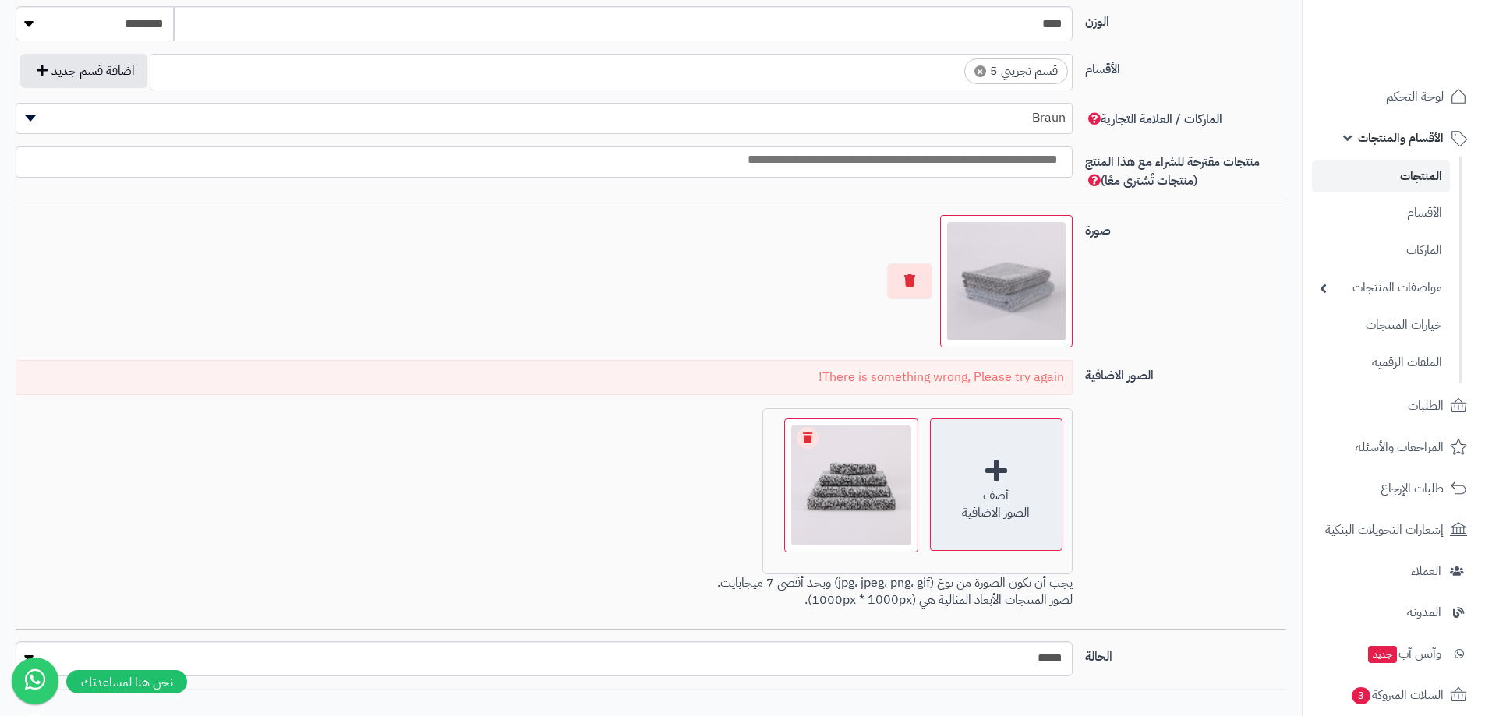
click at [1024, 505] on div "الصور الاضافية" at bounding box center [996, 513] width 131 height 18
click at [1005, 485] on div "أضف الصور الاضافية" at bounding box center [996, 485] width 132 height 132
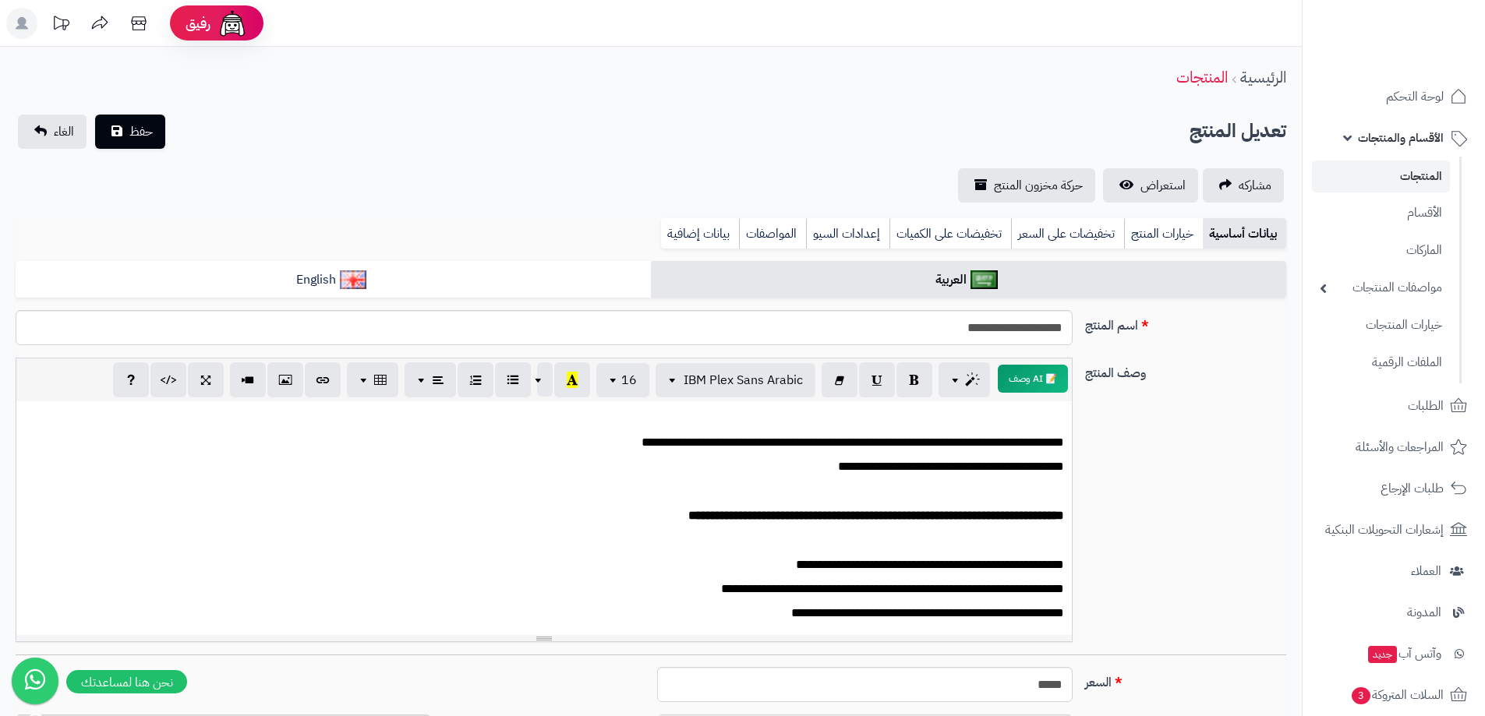
scroll to position [857, 0]
